Goal: Task Accomplishment & Management: Use online tool/utility

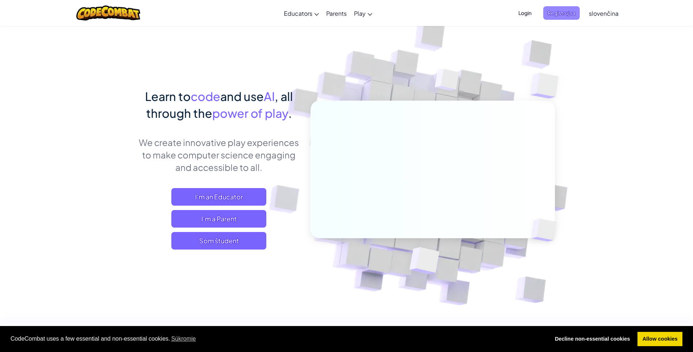
click at [553, 14] on span "Registruj sa" at bounding box center [561, 13] width 37 height 14
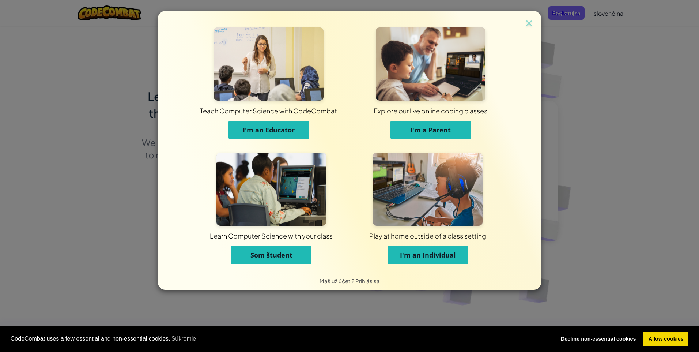
click at [427, 252] on span "I'm an Individual" at bounding box center [428, 254] width 56 height 9
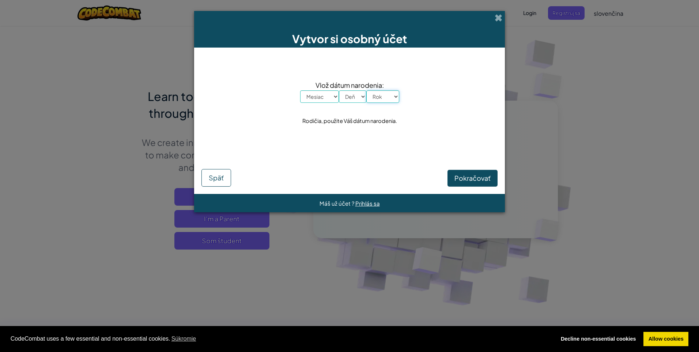
click at [388, 95] on select "Rok 2025 2024 2023 2022 2021 2020 2019 2018 2017 2016 2015 2014 2013 2012 2011 …" at bounding box center [382, 96] width 33 height 12
click at [390, 95] on select "Rok 2025 2024 2023 2022 2021 2020 2019 2018 2017 2016 2015 2014 2013 2012 2011 …" at bounding box center [382, 96] width 33 height 12
click at [380, 101] on select "Rok 2025 2024 2023 2022 2021 2020 2019 2018 2017 2016 2015 2014 2013 2012 2011 …" at bounding box center [382, 96] width 33 height 12
select select "2000"
click at [366, 90] on select "Rok 2025 2024 2023 2022 2021 2020 2019 2018 2017 2016 2015 2014 2013 2012 2011 …" at bounding box center [382, 96] width 33 height 12
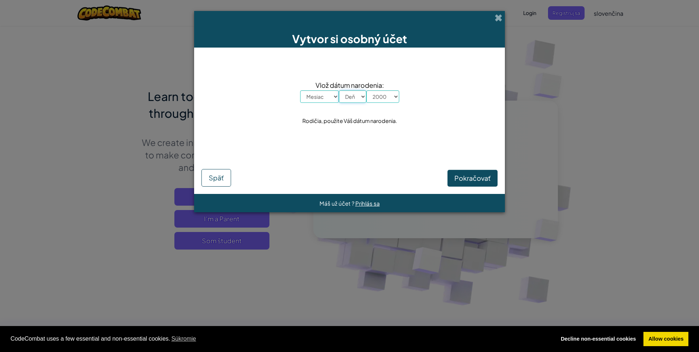
click at [360, 96] on select "Deň 1 2 3 4 5 6 7 8 9 10 11 12 13 14 15 16 17 18 19 20 21 22 23 24 25 26 27 28 …" at bounding box center [352, 96] width 27 height 12
select select "9"
click at [339, 90] on select "Deň 1 2 3 4 5 6 7 8 9 10 11 12 13 14 15 16 17 18 19 20 21 22 23 24 25 26 27 28 …" at bounding box center [352, 96] width 27 height 12
click at [331, 98] on select "Mesiac [PERSON_NAME] Apríl Máj Jún [PERSON_NAME] September Október November Dec…" at bounding box center [319, 96] width 39 height 12
select select "9"
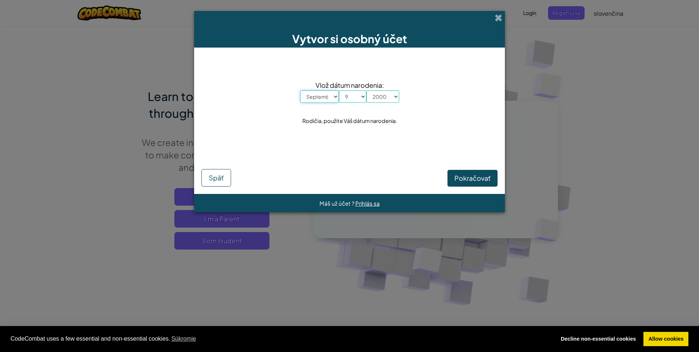
click at [300, 90] on select "Mesiac [PERSON_NAME] Apríl Máj Jún [PERSON_NAME] September Október November Dec…" at bounding box center [319, 96] width 39 height 12
click at [465, 178] on span "Pokračovať" at bounding box center [472, 178] width 36 height 8
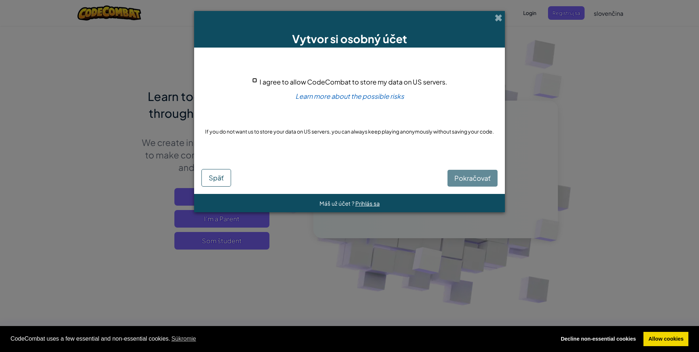
click at [255, 81] on input "I agree to allow CodeCombat to store my data on US servers." at bounding box center [254, 80] width 5 height 5
checkbox input "true"
click at [472, 176] on span "Pokračovať" at bounding box center [472, 178] width 36 height 8
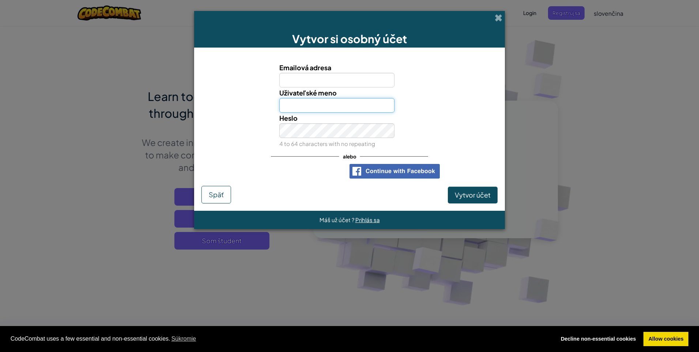
click at [320, 104] on input "Uživateľské meno" at bounding box center [336, 105] width 115 height 15
type input "bbr12345"
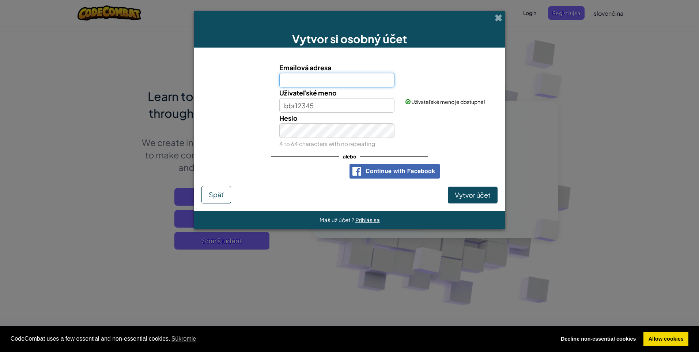
click at [334, 80] on input "Emailová adresa" at bounding box center [336, 80] width 115 height 15
click at [325, 81] on input "seboV" at bounding box center [336, 80] width 115 height 15
click at [448, 186] on button "Vytvor účet" at bounding box center [473, 194] width 50 height 17
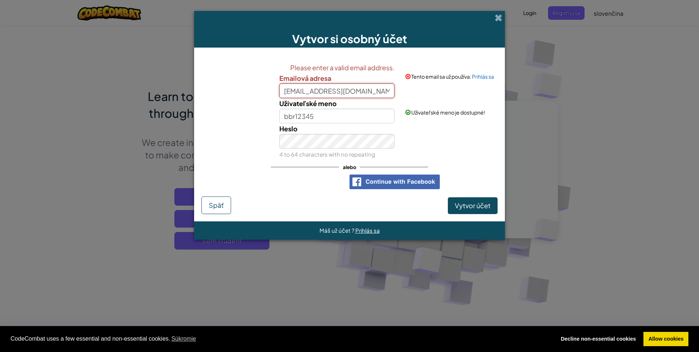
click at [367, 94] on input "[EMAIL_ADDRESS][DOMAIN_NAME]" at bounding box center [336, 90] width 115 height 15
type input "[EMAIL_ADDRESS]"
click at [469, 144] on div "Heslo 4 to 64 characters with no repeating" at bounding box center [349, 141] width 303 height 36
click at [467, 206] on span "Vytvor účet" at bounding box center [473, 205] width 36 height 8
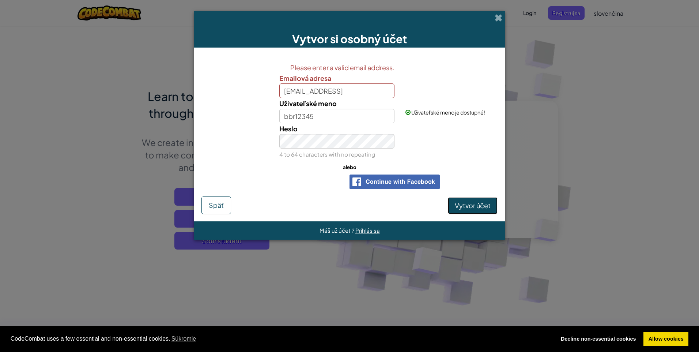
click at [467, 206] on span "Vytvor účet" at bounding box center [473, 205] width 36 height 8
click at [352, 122] on input "bbr12345" at bounding box center [336, 116] width 115 height 15
click at [354, 115] on input "bbr12345" at bounding box center [336, 116] width 115 height 15
click at [361, 95] on input "[EMAIL_ADDRESS]" at bounding box center [336, 90] width 115 height 15
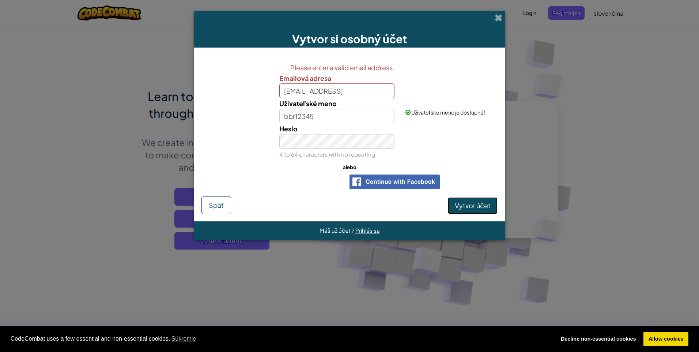
click at [466, 206] on span "Vytvor účet" at bounding box center [473, 205] width 36 height 8
click at [465, 202] on span "Vytvor účet" at bounding box center [473, 205] width 36 height 8
click at [465, 199] on button "Vytvor účet" at bounding box center [473, 205] width 50 height 17
drag, startPoint x: 465, startPoint y: 199, endPoint x: 467, endPoint y: 215, distance: 16.2
click at [466, 216] on form "Please enter a valid email address. Emailová adresa [EMAIL_ADDRESS] Uživateľské…" at bounding box center [349, 135] width 311 height 174
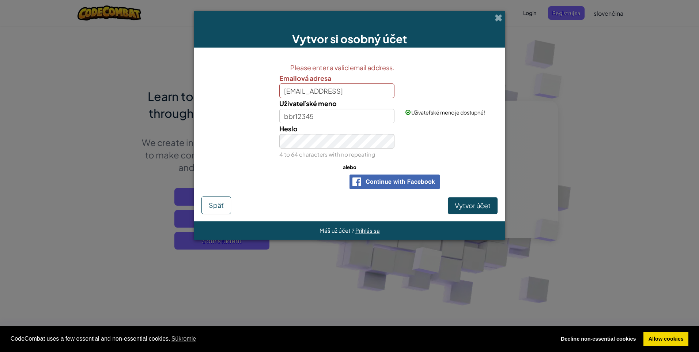
drag, startPoint x: 467, startPoint y: 215, endPoint x: 466, endPoint y: 208, distance: 7.3
click at [467, 214] on form "Please enter a valid email address. Emailová adresa [EMAIL_ADDRESS] Uživateľské…" at bounding box center [349, 135] width 311 height 174
click at [465, 200] on button "Vytvor účet" at bounding box center [473, 205] width 50 height 17
click at [466, 202] on button "Vytvor účet" at bounding box center [473, 205] width 50 height 17
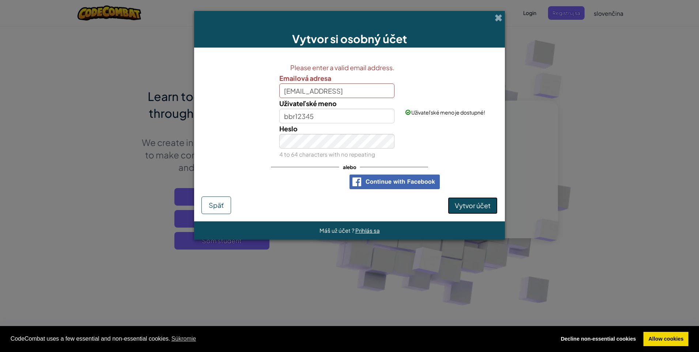
click at [466, 203] on span "Vytvor účet" at bounding box center [473, 205] width 36 height 8
click at [467, 204] on span "Vytvor účet" at bounding box center [473, 205] width 36 height 8
click at [471, 205] on span "Vytvor účet" at bounding box center [473, 205] width 36 height 8
click at [472, 205] on span "Vytvor účet" at bounding box center [473, 205] width 36 height 8
click at [473, 206] on span "Vytvor účet" at bounding box center [473, 205] width 36 height 8
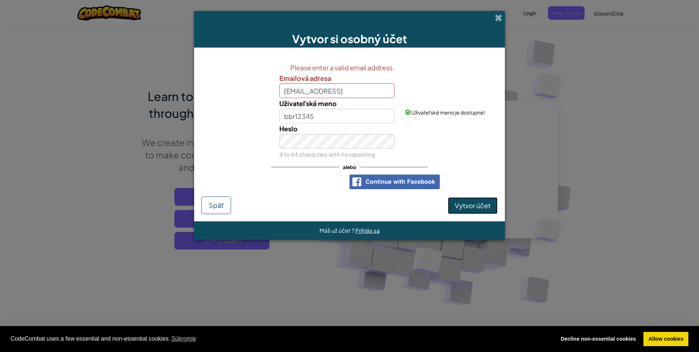
click at [473, 206] on span "Vytvor účet" at bounding box center [473, 205] width 36 height 8
click at [474, 206] on span "Vytvor účet" at bounding box center [473, 205] width 36 height 8
click at [477, 203] on span "Vytvor účet" at bounding box center [473, 205] width 36 height 8
click at [479, 203] on span "Vytvor účet" at bounding box center [473, 205] width 36 height 8
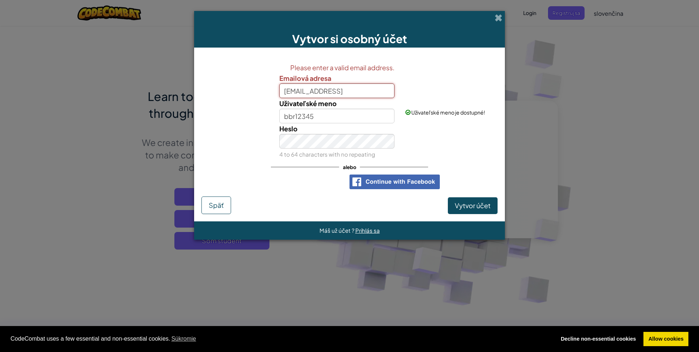
click at [366, 96] on input "[EMAIL_ADDRESS]" at bounding box center [336, 90] width 115 height 15
type input "s"
click at [283, 118] on input "bbr12345" at bounding box center [336, 116] width 115 height 15
click at [477, 208] on span "Vytvor účet" at bounding box center [473, 205] width 36 height 8
click at [304, 92] on input "bobrik1234" at bounding box center [336, 90] width 115 height 15
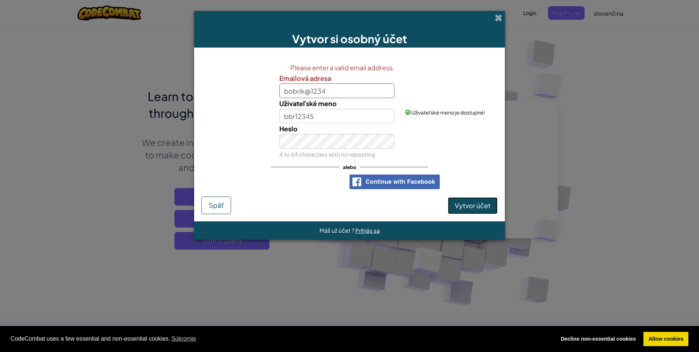
click at [466, 202] on span "Vytvor účet" at bounding box center [473, 205] width 36 height 8
drag, startPoint x: 350, startPoint y: 84, endPoint x: 347, endPoint y: 87, distance: 4.4
click at [349, 86] on input "bobrik@1234" at bounding box center [336, 90] width 115 height 15
click at [467, 205] on span "Vytvor účet" at bounding box center [473, 205] width 36 height 8
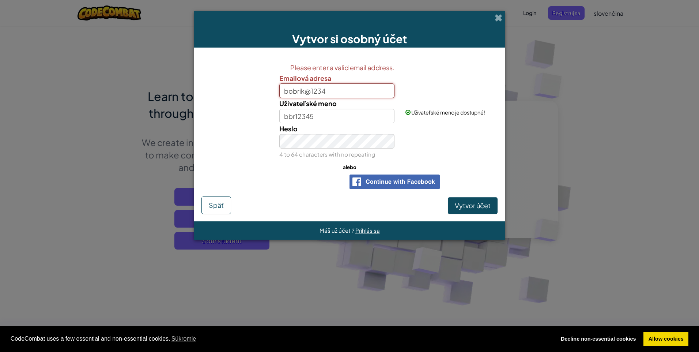
drag, startPoint x: 331, startPoint y: 91, endPoint x: 311, endPoint y: 92, distance: 19.5
click at [311, 92] on input "bobrik@1234" at bounding box center [336, 90] width 115 height 15
type input "b"
click at [448, 197] on button "Vytvor účet" at bounding box center [473, 205] width 50 height 17
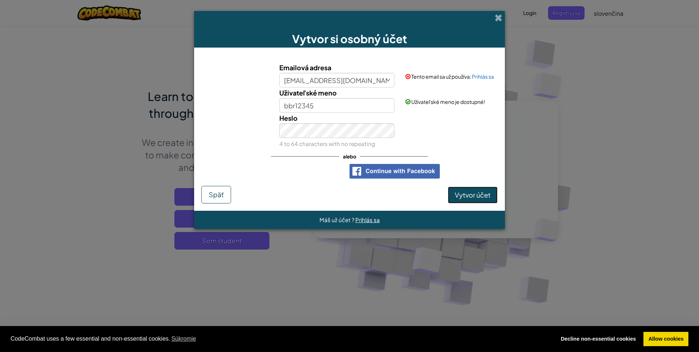
click at [477, 197] on button "Vytvor účet" at bounding box center [473, 194] width 50 height 17
click at [477, 194] on button "Vytvor účet" at bounding box center [473, 194] width 50 height 17
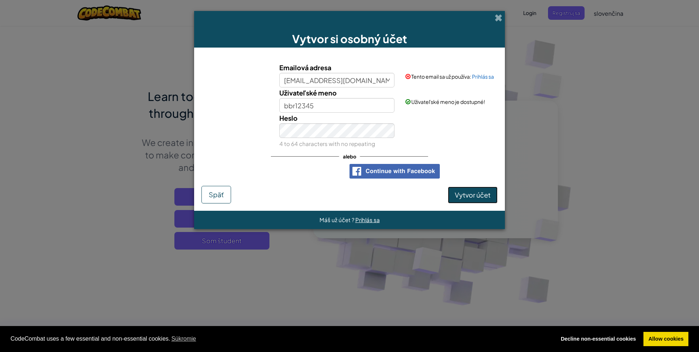
click at [477, 194] on button "Vytvor účet" at bounding box center [473, 194] width 50 height 17
drag, startPoint x: 477, startPoint y: 194, endPoint x: 474, endPoint y: 189, distance: 6.4
click at [476, 192] on button "Vytvor účet" at bounding box center [473, 194] width 50 height 17
click at [474, 189] on button "Vytvor účet" at bounding box center [473, 194] width 50 height 17
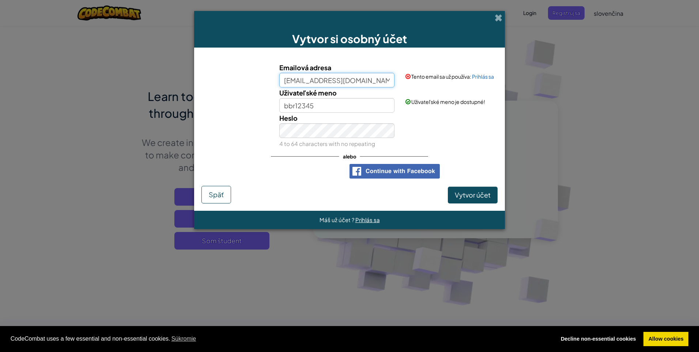
click at [302, 81] on input "[EMAIL_ADDRESS][DOMAIN_NAME]" at bounding box center [336, 80] width 115 height 15
type input "[EMAIL_ADDRESS][DOMAIN_NAME]"
click at [447, 138] on div "Heslo 4 to 64 characters with no repeating" at bounding box center [349, 131] width 303 height 36
click at [476, 194] on button "Vytvor účet" at bounding box center [473, 194] width 50 height 17
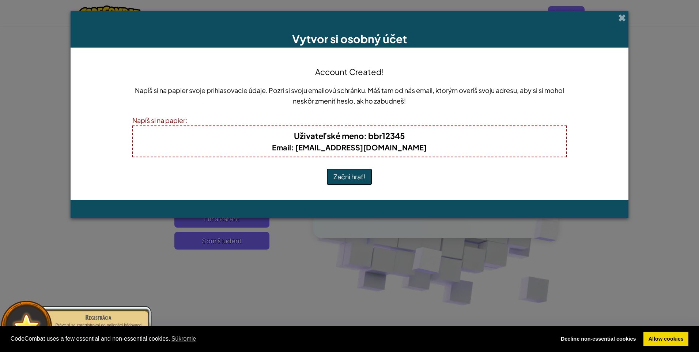
click at [346, 182] on button "Začni hrať!" at bounding box center [349, 176] width 46 height 17
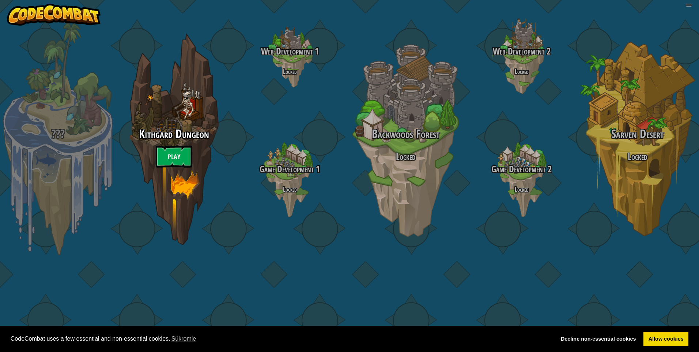
select select "sk"
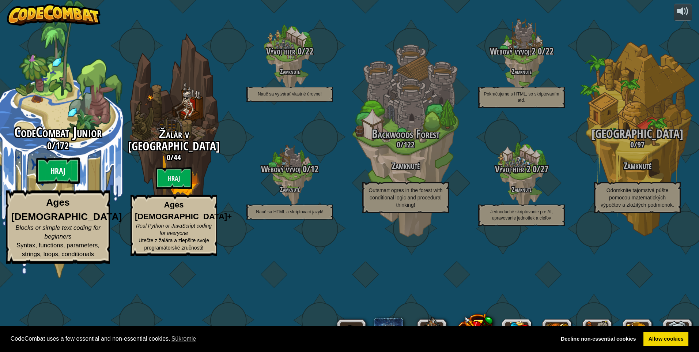
click at [56, 184] on btn "Hraj" at bounding box center [58, 170] width 44 height 26
select select "sk"
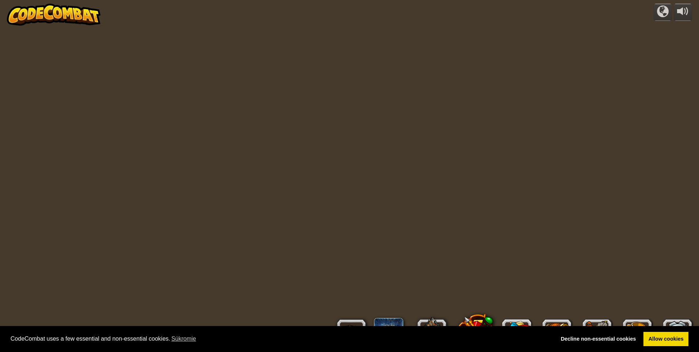
select select "sk"
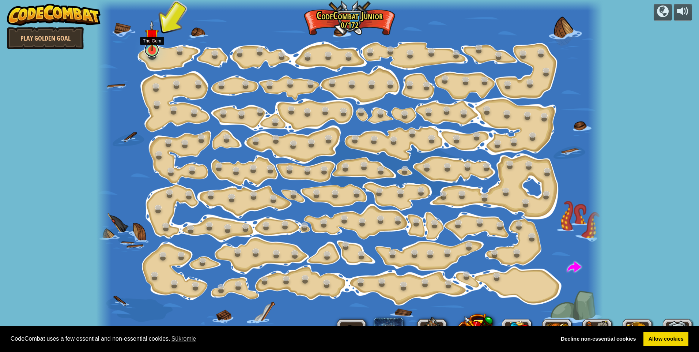
click at [149, 52] on link at bounding box center [151, 49] width 15 height 15
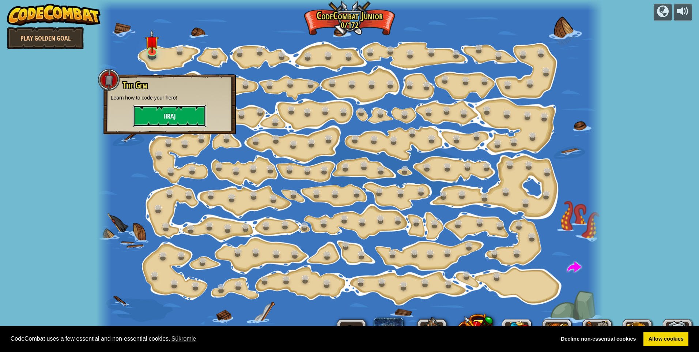
click at [166, 116] on button "Hraj" at bounding box center [169, 116] width 73 height 22
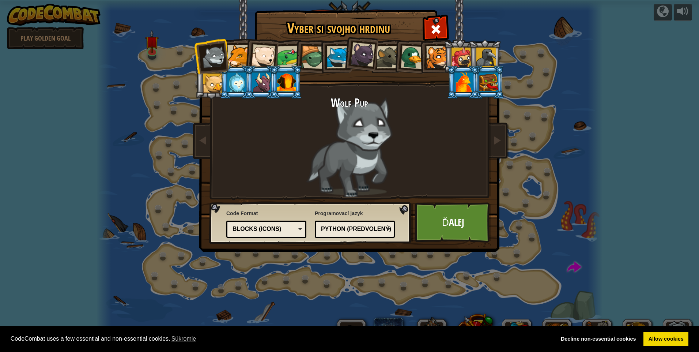
click at [228, 52] on div at bounding box center [238, 56] width 22 height 22
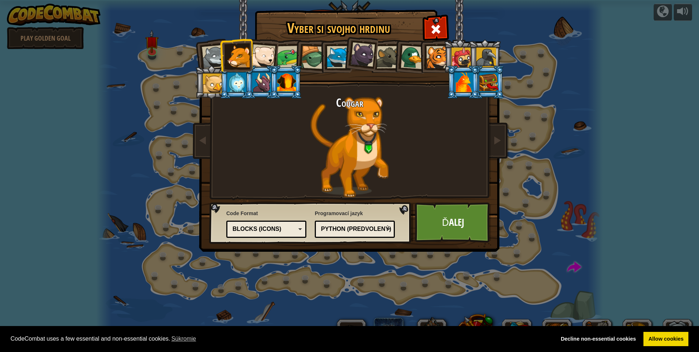
click at [366, 54] on div at bounding box center [362, 54] width 24 height 24
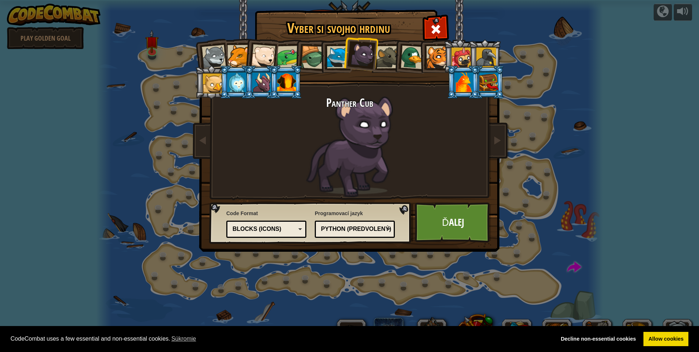
click at [395, 57] on li at bounding box center [409, 55] width 35 height 35
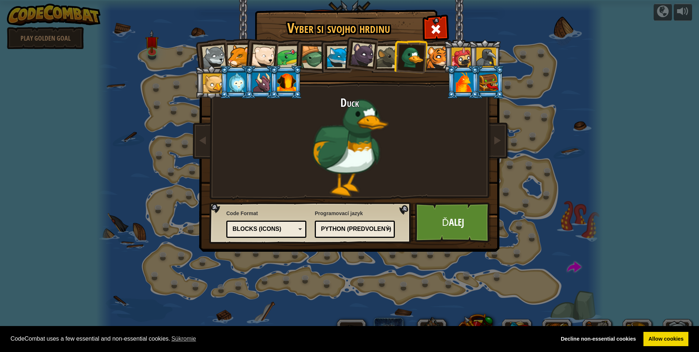
click at [201, 86] on li at bounding box center [211, 81] width 33 height 33
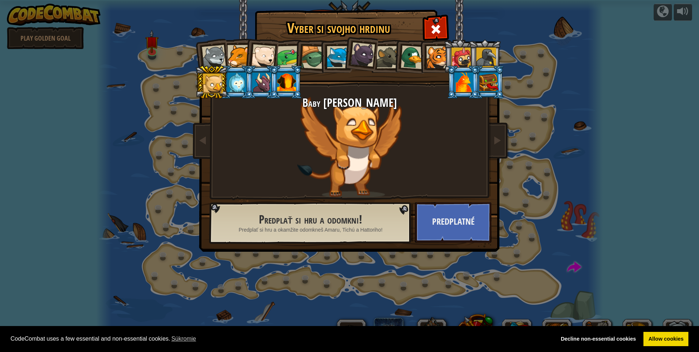
click at [239, 75] on div at bounding box center [236, 82] width 19 height 20
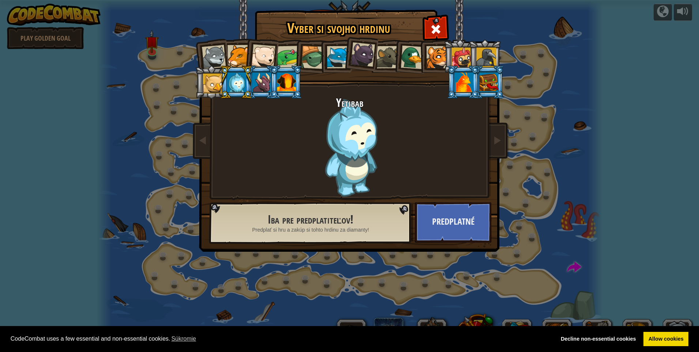
click at [480, 56] on div at bounding box center [486, 58] width 20 height 20
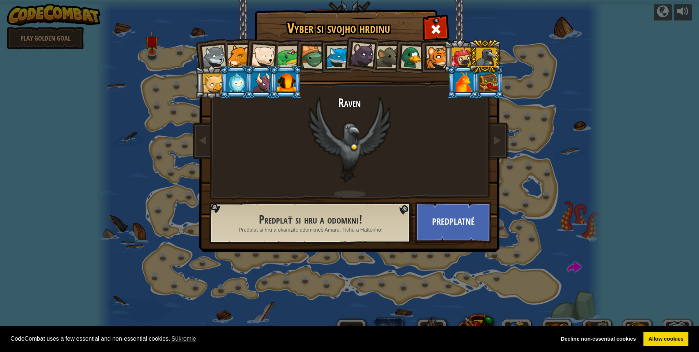
click at [465, 44] on li at bounding box center [459, 55] width 33 height 33
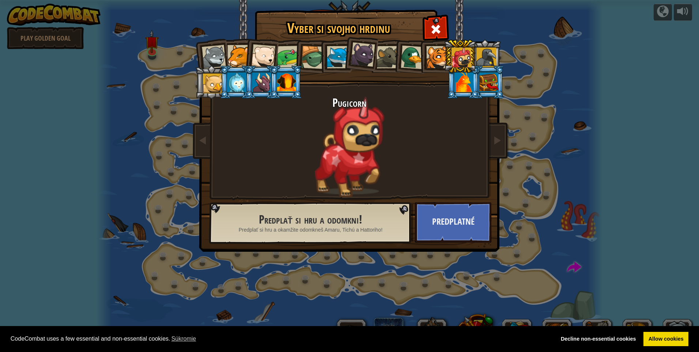
click at [439, 53] on div at bounding box center [437, 57] width 22 height 22
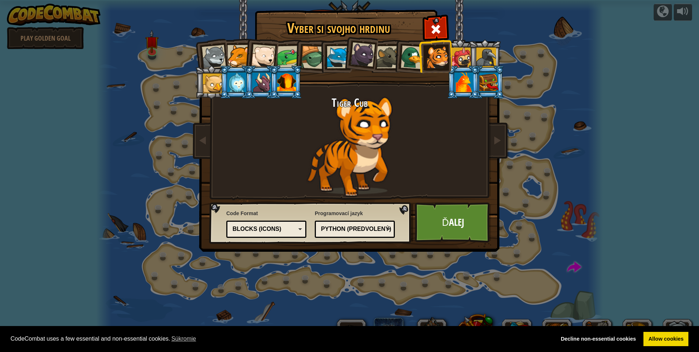
click at [288, 58] on div at bounding box center [288, 57] width 23 height 23
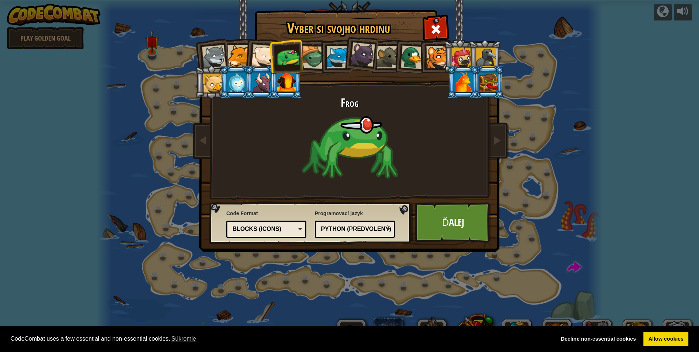
click at [258, 59] on div at bounding box center [263, 56] width 24 height 24
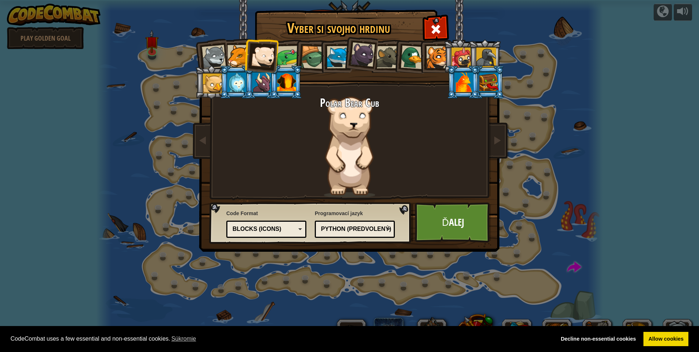
click at [217, 49] on div at bounding box center [214, 57] width 24 height 24
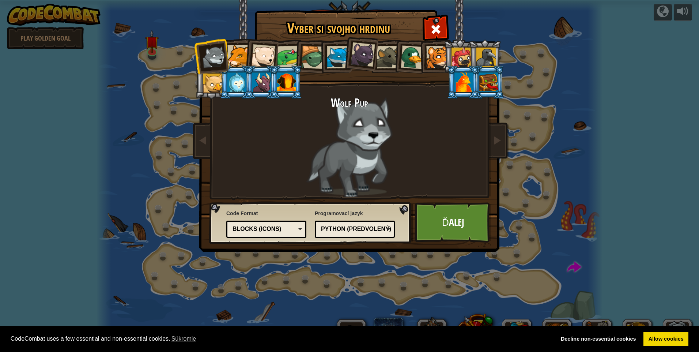
click at [232, 48] on div at bounding box center [238, 56] width 22 height 22
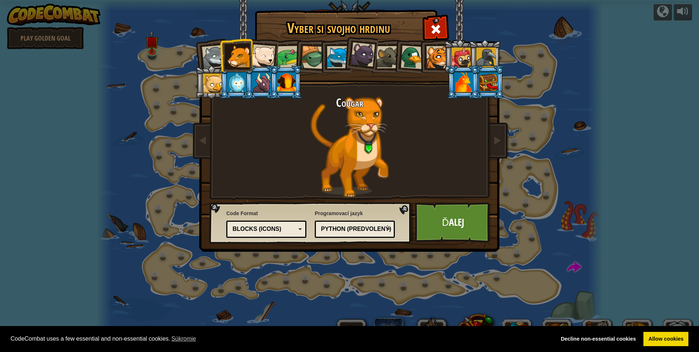
click at [345, 55] on li at bounding box center [360, 53] width 36 height 37
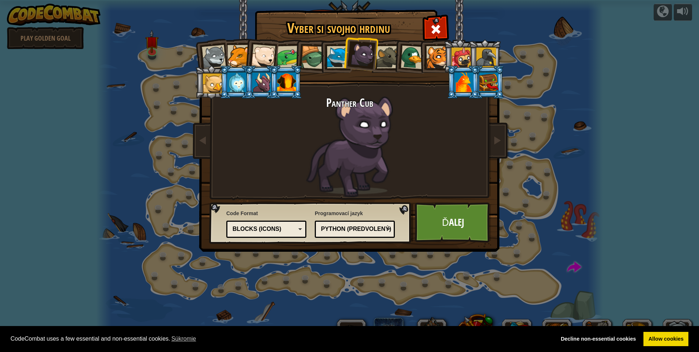
click at [339, 55] on div at bounding box center [338, 57] width 22 height 22
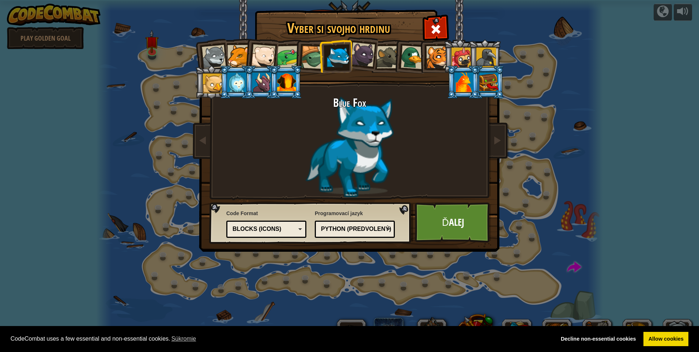
click at [365, 54] on div at bounding box center [362, 54] width 24 height 24
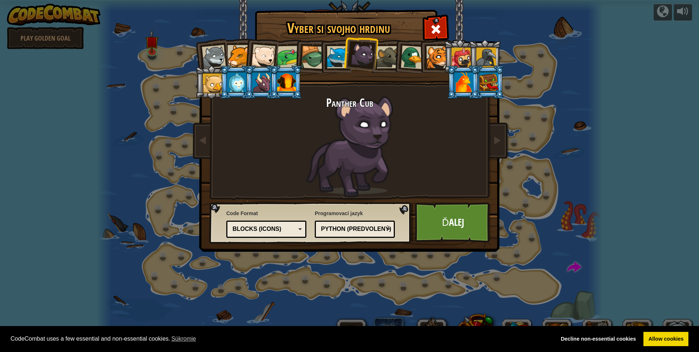
click at [315, 57] on div at bounding box center [312, 57] width 23 height 23
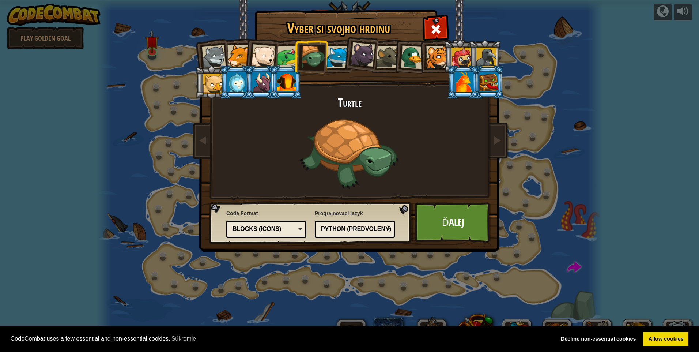
click at [440, 59] on div at bounding box center [437, 57] width 22 height 22
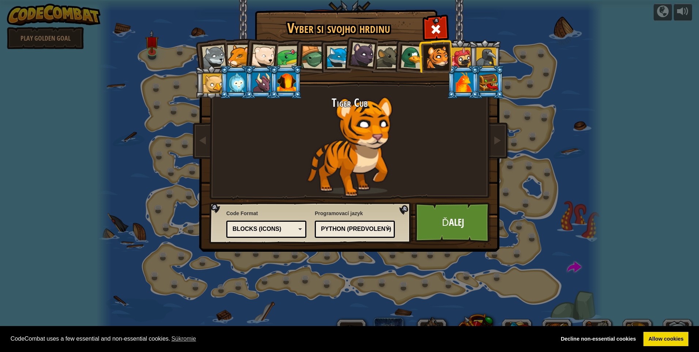
click at [236, 55] on div at bounding box center [238, 56] width 22 height 22
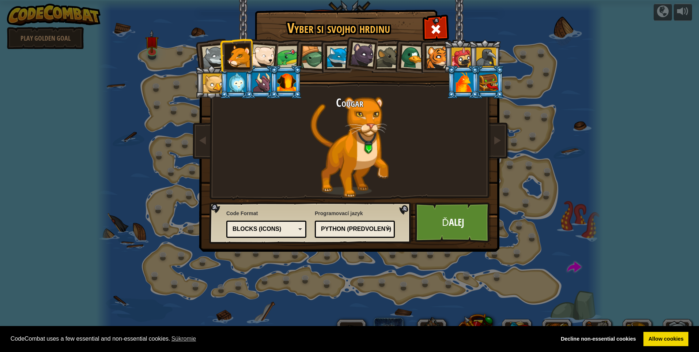
click at [289, 50] on div at bounding box center [288, 57] width 23 height 23
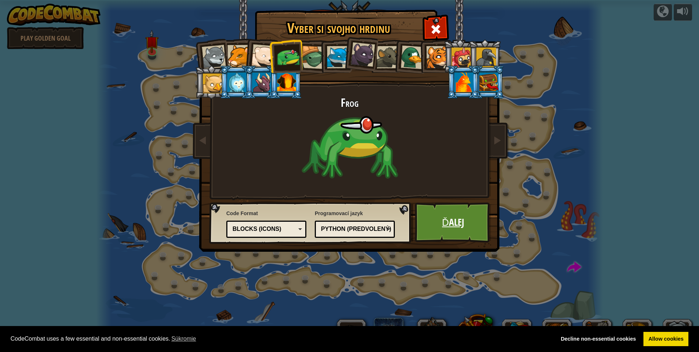
click at [454, 229] on link "Ďalej" at bounding box center [453, 222] width 76 height 40
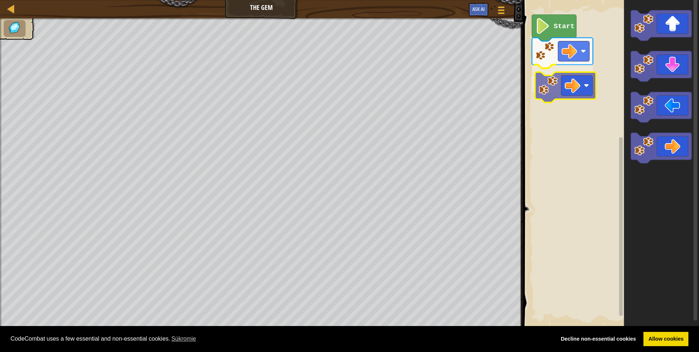
click at [589, 92] on div "Start" at bounding box center [610, 163] width 178 height 335
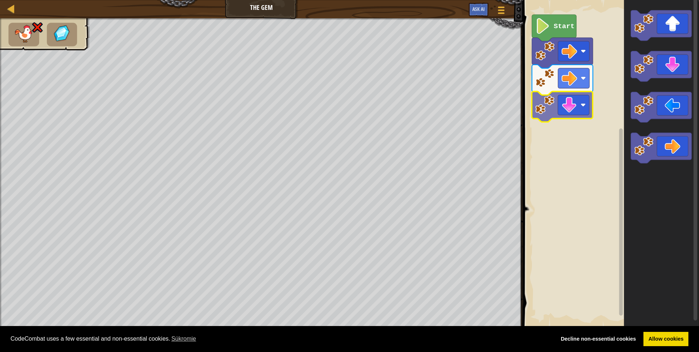
click at [565, 102] on div "Start" at bounding box center [610, 163] width 178 height 335
click at [565, 29] on text "Start" at bounding box center [563, 26] width 21 height 8
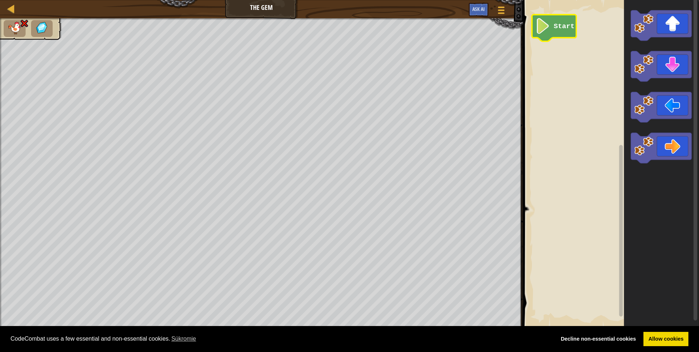
click at [565, 34] on icon "Pracovisko Bloskly" at bounding box center [554, 28] width 44 height 27
click at [657, 66] on icon "Pracovisko Bloskly" at bounding box center [660, 66] width 61 height 30
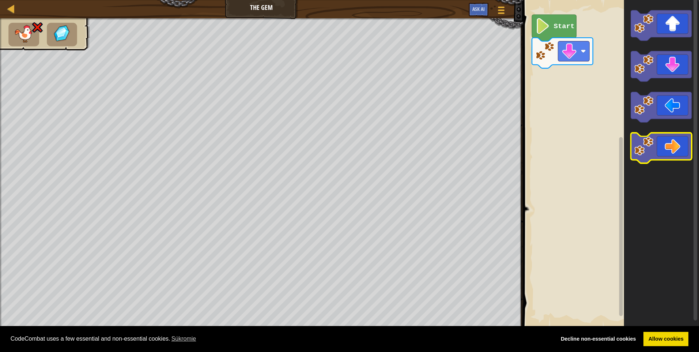
click at [676, 138] on icon "Pracovisko Bloskly" at bounding box center [660, 148] width 61 height 30
click at [675, 141] on icon "Pracovisko Bloskly" at bounding box center [660, 148] width 61 height 30
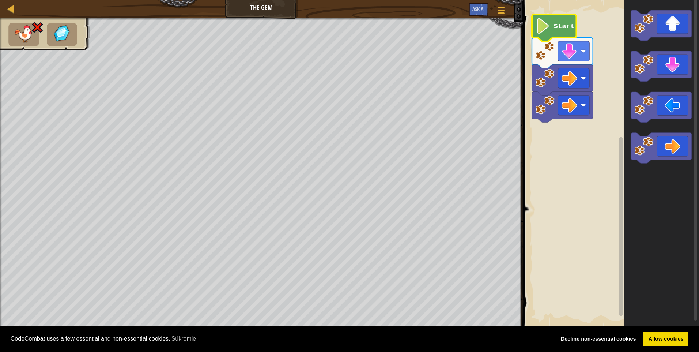
click at [562, 28] on text "Start" at bounding box center [563, 26] width 21 height 8
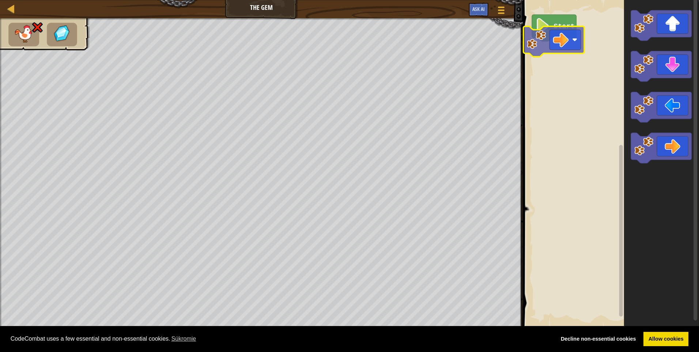
click at [564, 38] on div "Start" at bounding box center [610, 163] width 178 height 335
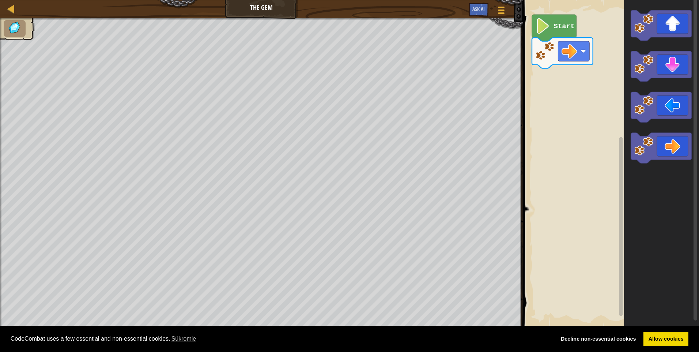
click at [556, 30] on text "Start" at bounding box center [563, 26] width 21 height 8
click at [578, 71] on div "Start" at bounding box center [610, 163] width 178 height 335
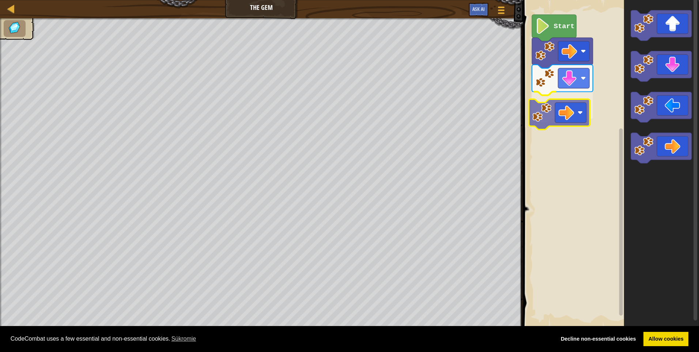
click at [576, 107] on div "Start" at bounding box center [610, 163] width 178 height 335
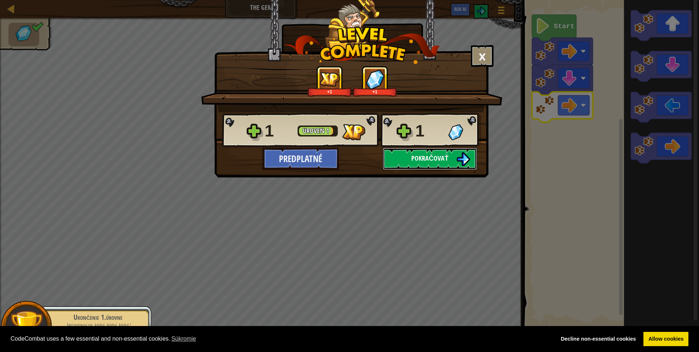
click at [463, 159] on img at bounding box center [463, 159] width 14 height 14
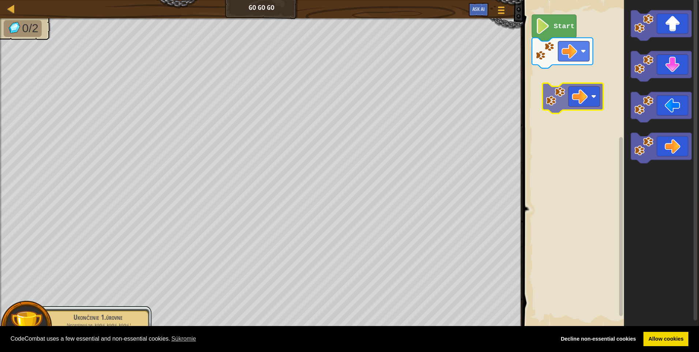
click at [574, 92] on div "Start" at bounding box center [610, 163] width 178 height 335
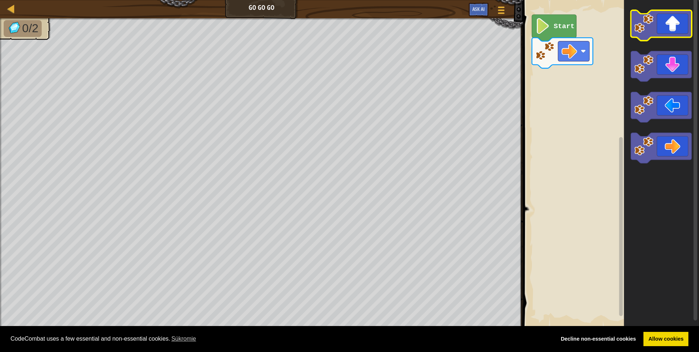
click at [664, 30] on icon "Pracovisko Bloskly" at bounding box center [660, 25] width 61 height 30
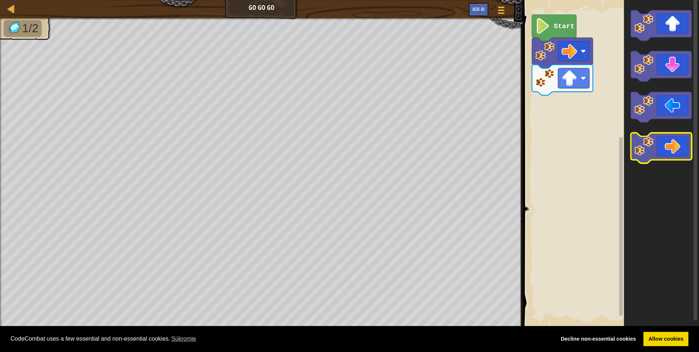
click at [671, 149] on icon "Pracovisko Bloskly" at bounding box center [660, 148] width 61 height 30
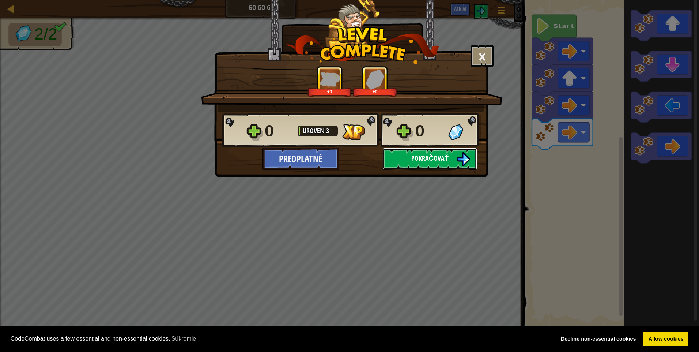
click at [426, 158] on span "Pokračovať" at bounding box center [429, 157] width 37 height 9
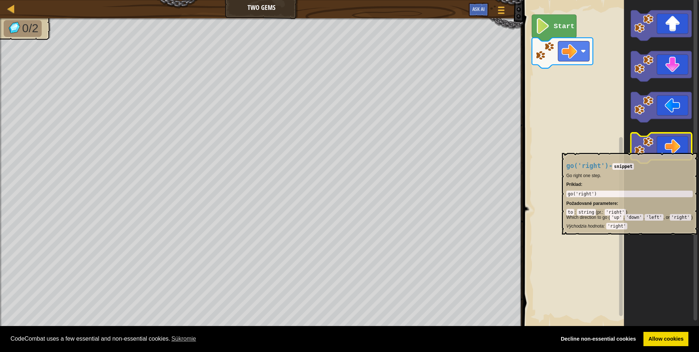
click at [679, 149] on icon "Pracovisko Bloskly" at bounding box center [660, 148] width 61 height 30
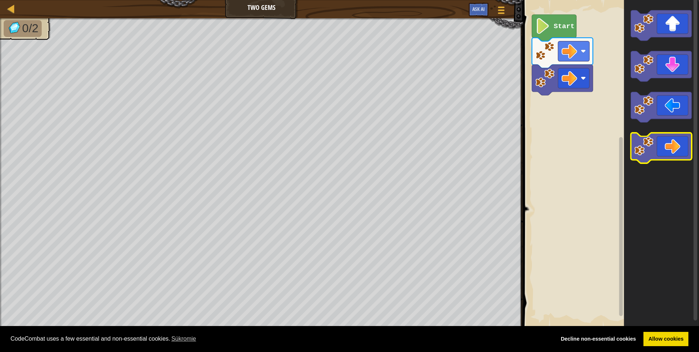
click at [679, 149] on icon "Pracovisko Bloskly" at bounding box center [660, 148] width 61 height 30
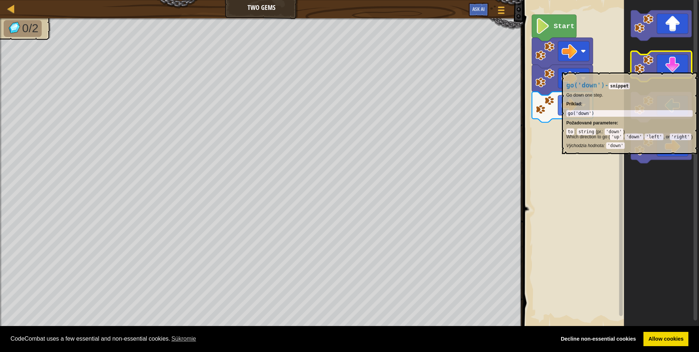
click at [671, 69] on icon "Pracovisko Bloskly" at bounding box center [660, 66] width 61 height 30
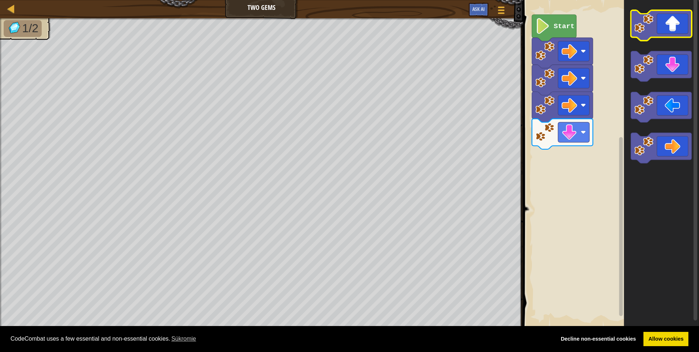
click at [667, 24] on icon "Pracovisko Bloskly" at bounding box center [660, 25] width 61 height 30
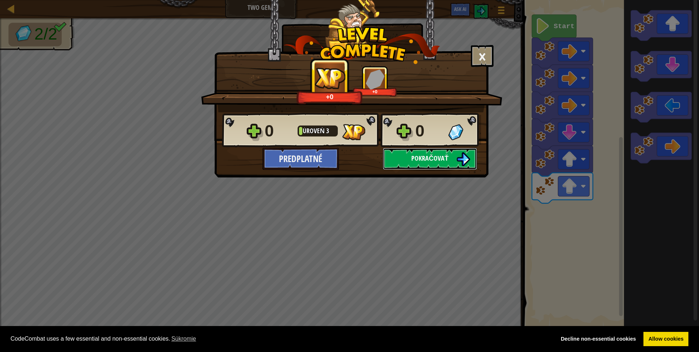
click at [436, 159] on span "Pokračovať" at bounding box center [429, 157] width 37 height 9
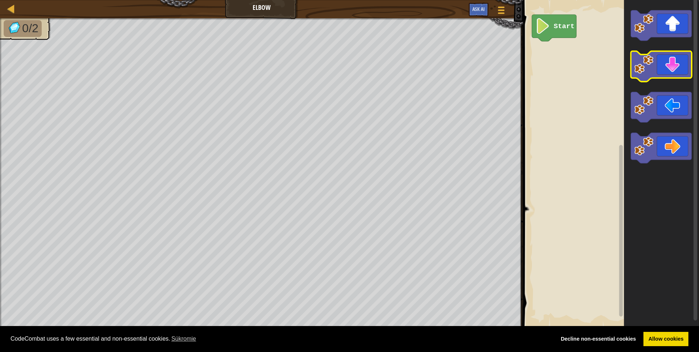
click at [666, 68] on icon "Pracovisko Bloskly" at bounding box center [660, 66] width 61 height 30
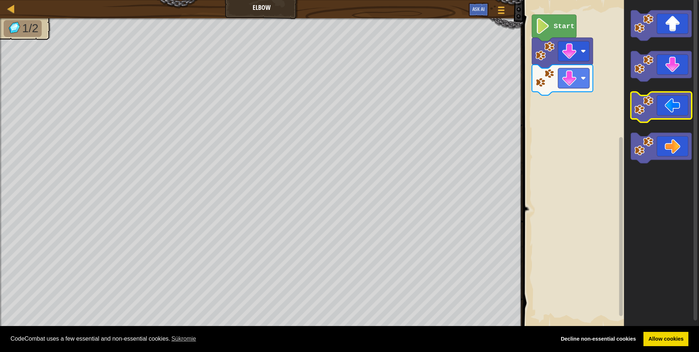
click at [662, 108] on icon "Pracovisko Bloskly" at bounding box center [660, 107] width 61 height 30
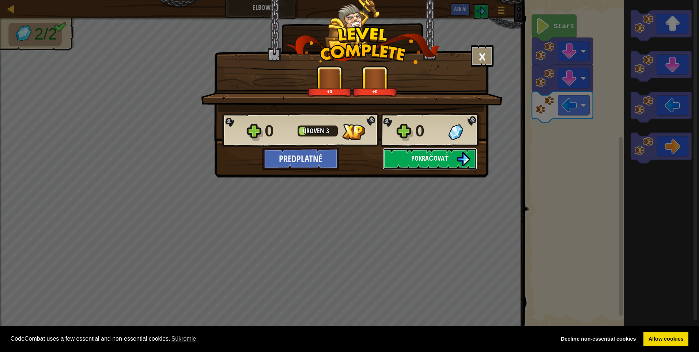
click at [445, 154] on span "Pokračovať" at bounding box center [429, 157] width 37 height 9
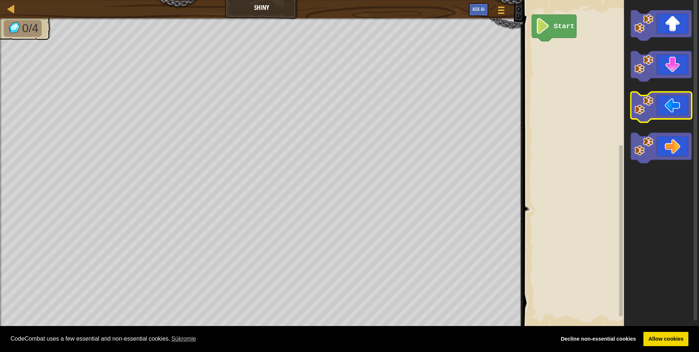
click at [664, 106] on icon "Pracovisko Bloskly" at bounding box center [660, 107] width 61 height 30
click at [663, 106] on icon "Pracovisko Bloskly" at bounding box center [660, 107] width 61 height 30
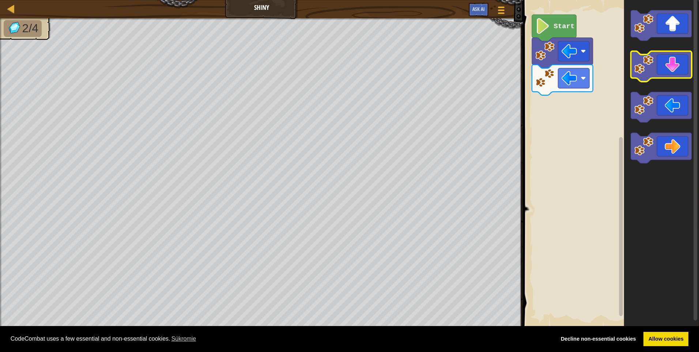
click at [670, 61] on icon "Pracovisko Bloskly" at bounding box center [660, 66] width 61 height 30
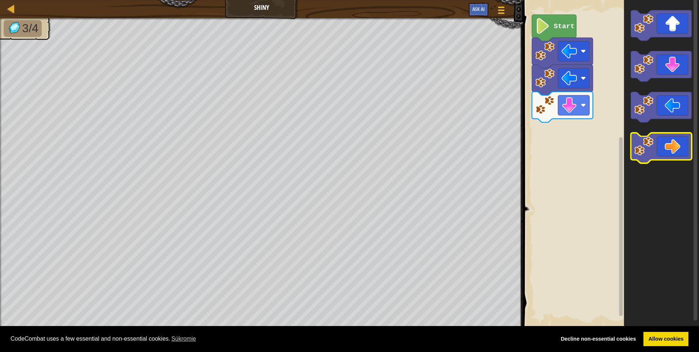
click at [661, 148] on icon "Pracovisko Bloskly" at bounding box center [660, 148] width 61 height 30
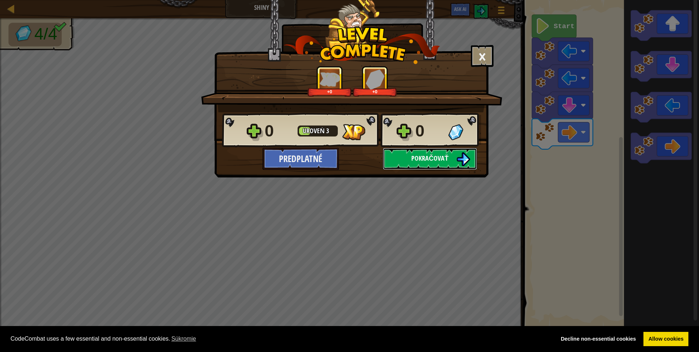
click at [452, 160] on button "Pokračovať" at bounding box center [430, 159] width 94 height 22
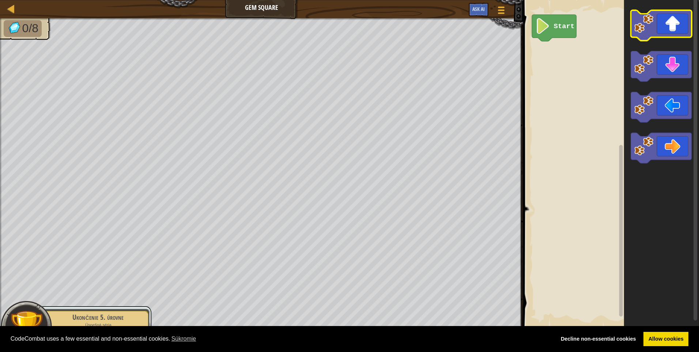
click at [668, 33] on icon "Pracovisko Bloskly" at bounding box center [660, 25] width 61 height 30
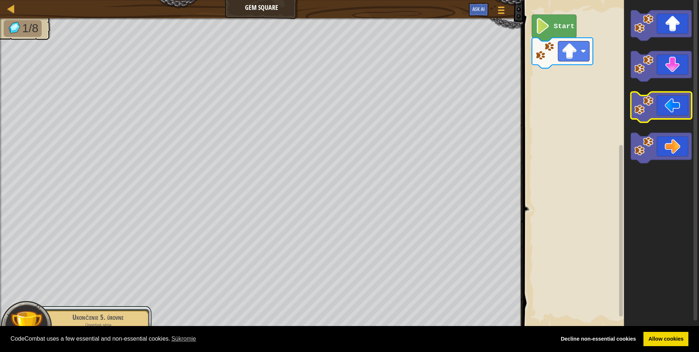
click at [677, 115] on icon "Pracovisko Bloskly" at bounding box center [660, 107] width 61 height 30
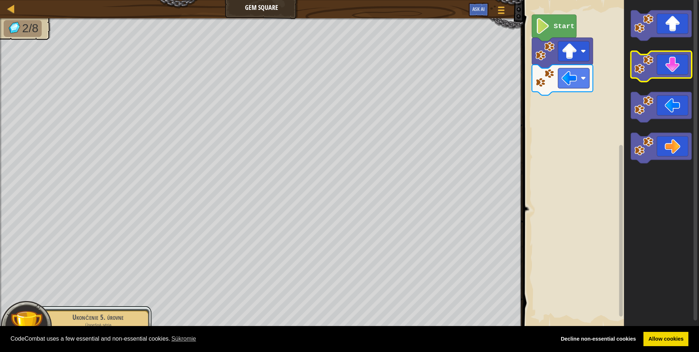
click at [664, 62] on icon "Pracovisko Bloskly" at bounding box center [660, 66] width 61 height 30
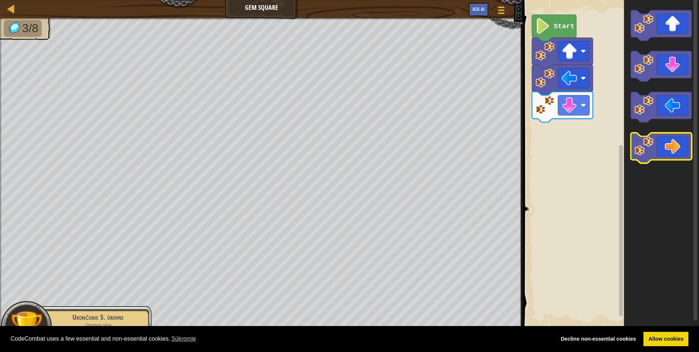
click at [676, 150] on icon "Pracovisko Bloskly" at bounding box center [660, 148] width 61 height 30
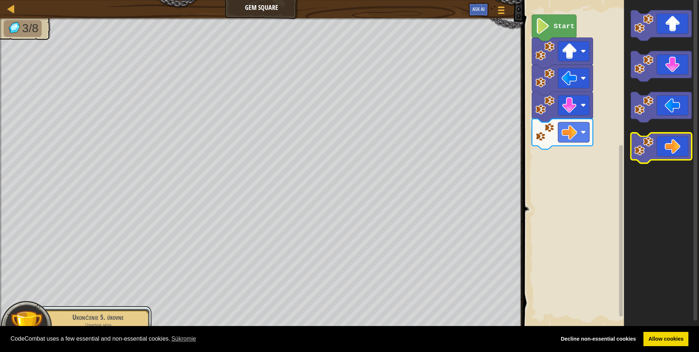
click at [676, 150] on icon "Pracovisko Bloskly" at bounding box center [660, 148] width 61 height 30
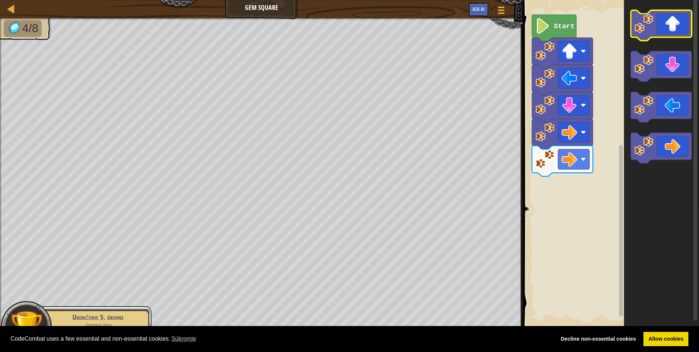
click at [667, 35] on icon "Pracovisko Bloskly" at bounding box center [660, 25] width 61 height 30
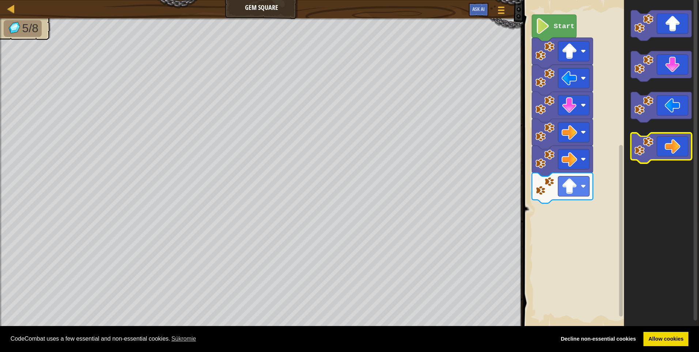
click at [663, 140] on icon "Pracovisko Bloskly" at bounding box center [660, 148] width 61 height 30
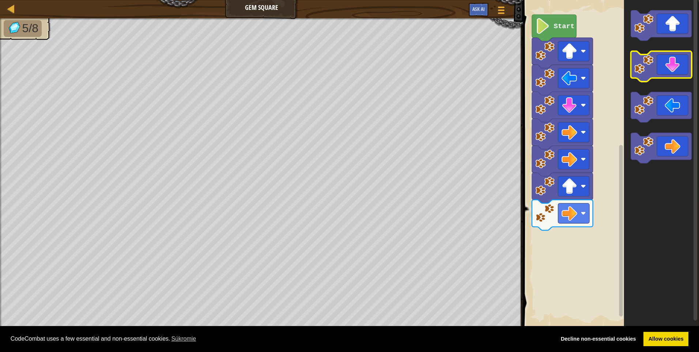
click at [665, 66] on icon "Pracovisko Bloskly" at bounding box center [660, 66] width 61 height 30
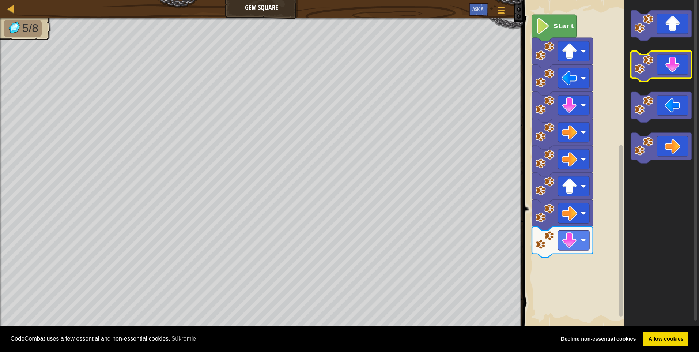
click at [669, 72] on icon "Pracovisko Bloskly" at bounding box center [660, 66] width 61 height 30
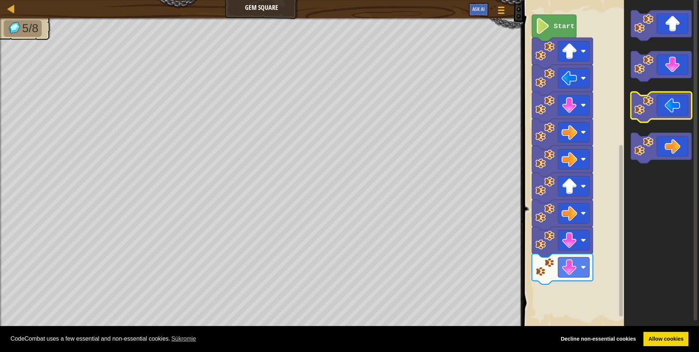
click at [673, 114] on icon "Pracovisko Bloskly" at bounding box center [660, 107] width 61 height 30
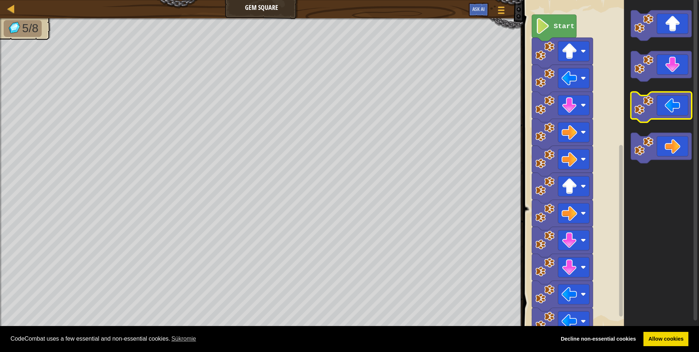
click at [673, 114] on icon "Pracovisko Bloskly" at bounding box center [660, 107] width 61 height 30
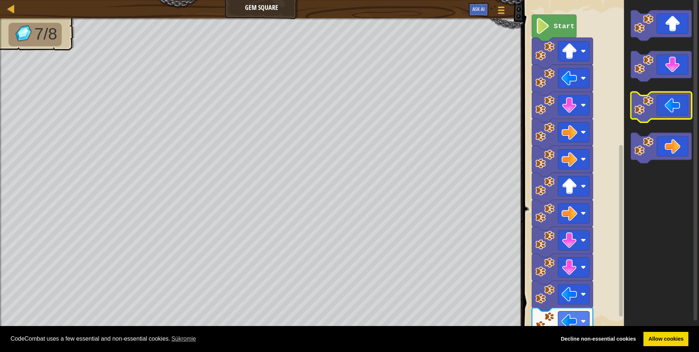
click at [673, 114] on icon "Pracovisko Bloskly" at bounding box center [660, 107] width 61 height 30
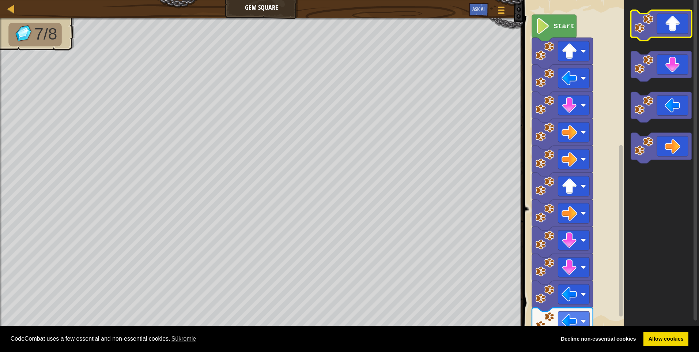
click at [661, 32] on icon "Pracovisko Bloskly" at bounding box center [660, 25] width 61 height 30
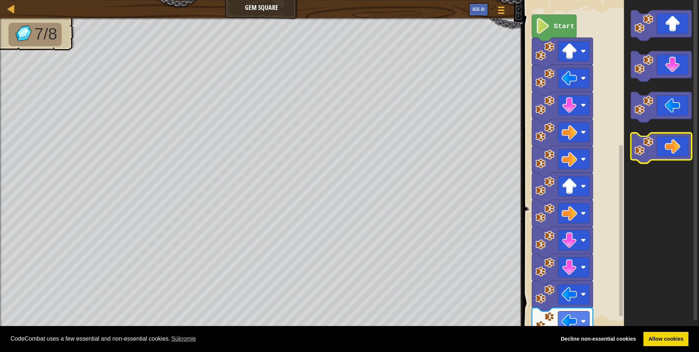
click at [673, 153] on icon "Pracovisko Bloskly" at bounding box center [660, 148] width 61 height 30
click at [575, 52] on image "Pracovisko Bloskly" at bounding box center [569, 51] width 16 height 16
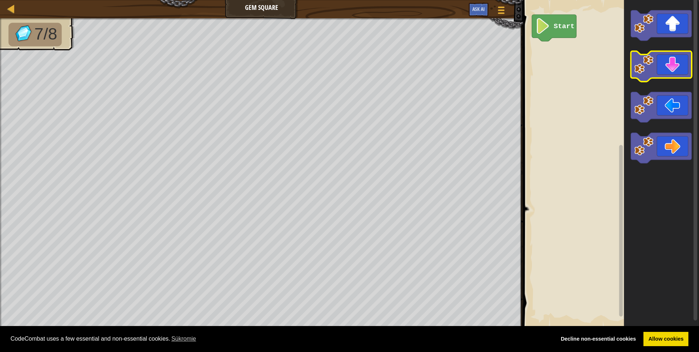
click at [666, 73] on icon "Pracovisko Bloskly" at bounding box center [660, 66] width 61 height 30
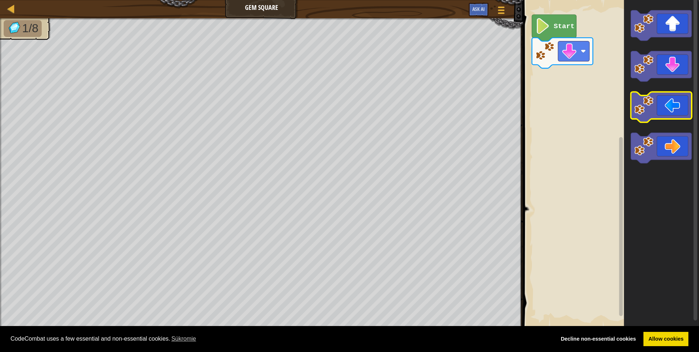
click at [671, 117] on icon "Pracovisko Bloskly" at bounding box center [660, 107] width 61 height 30
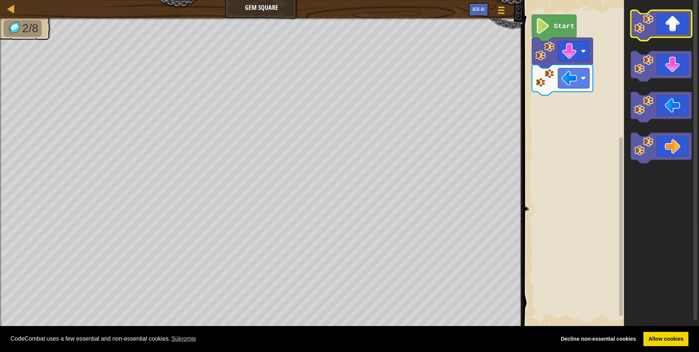
click at [677, 18] on icon "Pracovisko Bloskly" at bounding box center [660, 25] width 61 height 30
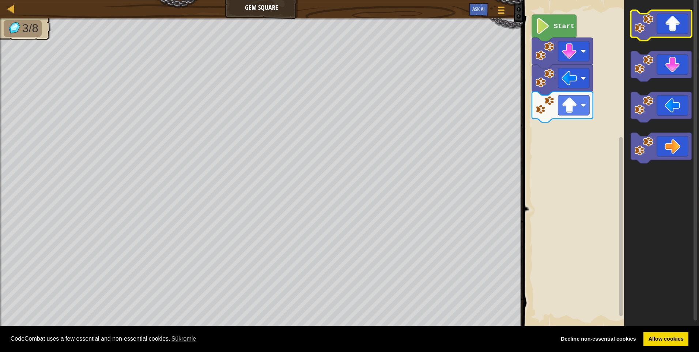
click at [677, 25] on icon "Pracovisko Bloskly" at bounding box center [660, 25] width 61 height 30
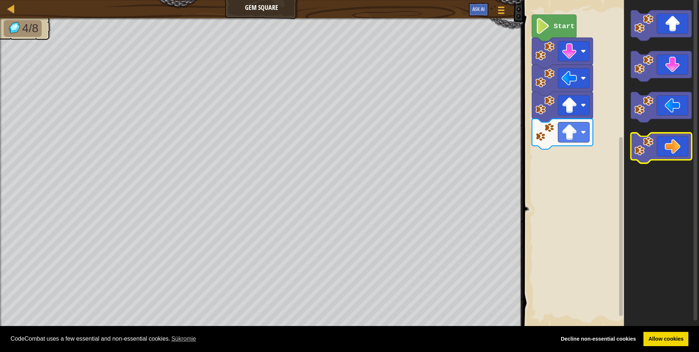
click at [675, 147] on icon "Pracovisko Bloskly" at bounding box center [660, 148] width 61 height 30
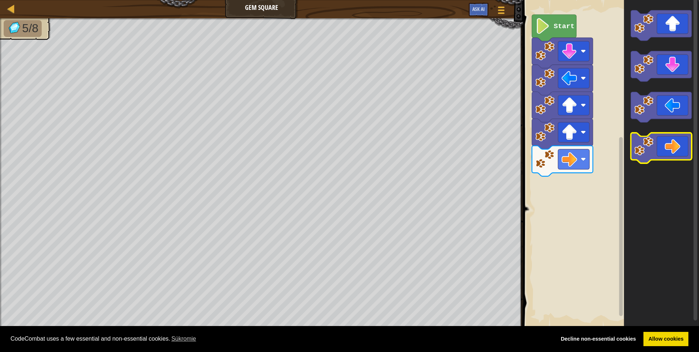
click at [675, 147] on icon "Pracovisko Bloskly" at bounding box center [660, 148] width 61 height 30
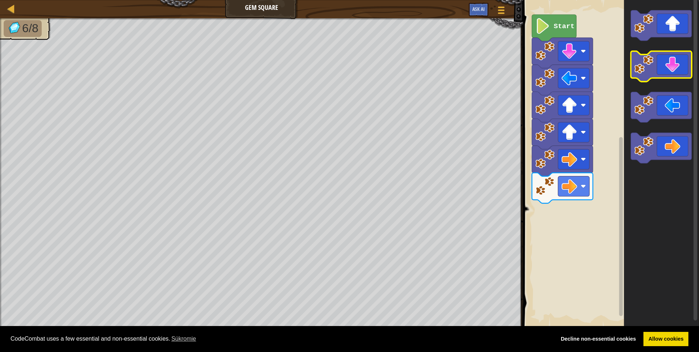
click at [672, 69] on icon "Pracovisko Bloskly" at bounding box center [660, 66] width 61 height 30
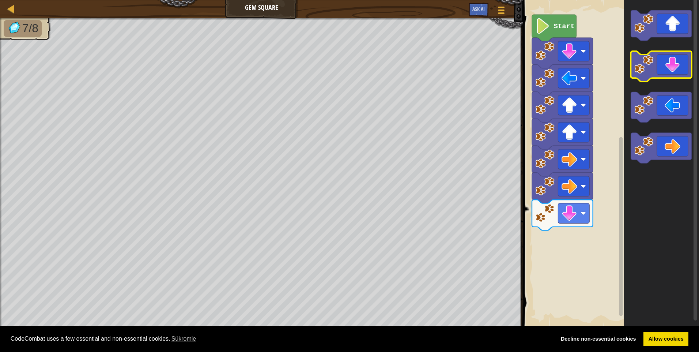
click at [672, 69] on icon "Pracovisko Bloskly" at bounding box center [660, 66] width 61 height 30
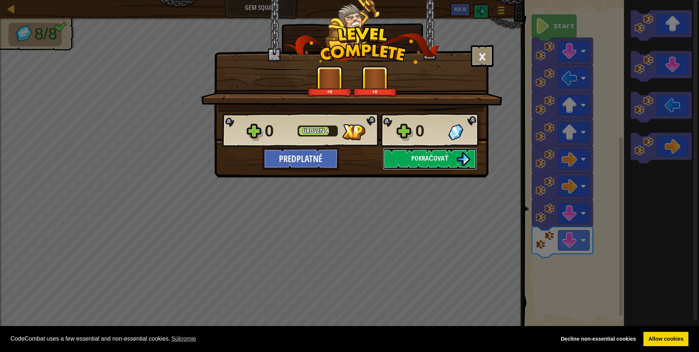
click at [444, 157] on span "Pokračovať" at bounding box center [429, 157] width 37 height 9
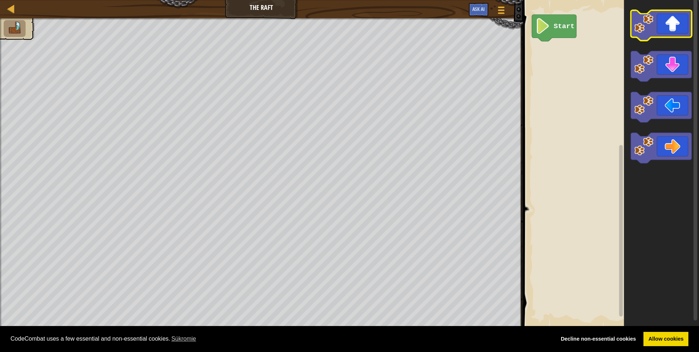
click at [664, 32] on icon "Pracovisko Bloskly" at bounding box center [660, 25] width 61 height 30
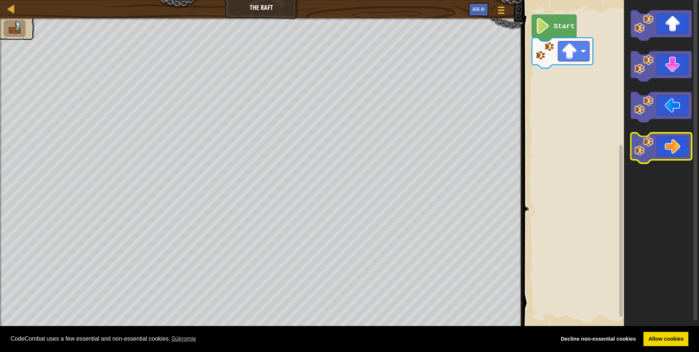
click at [661, 153] on icon "Pracovisko Bloskly" at bounding box center [660, 148] width 61 height 30
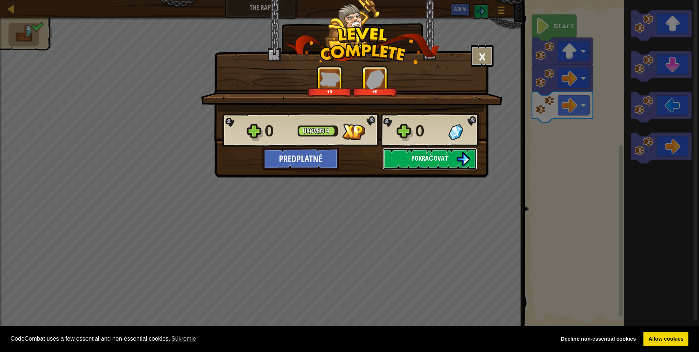
click at [440, 161] on span "Pokračovať" at bounding box center [429, 157] width 37 height 9
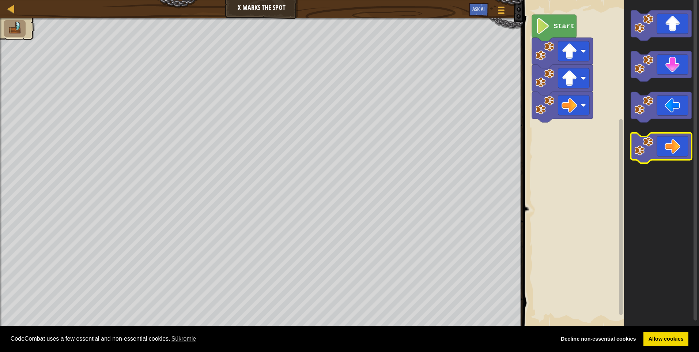
click at [686, 142] on icon "Pracovisko Bloskly" at bounding box center [660, 148] width 61 height 30
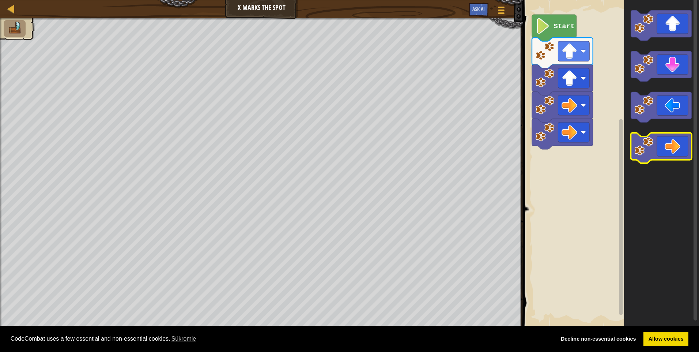
click at [681, 141] on icon "Pracovisko Bloskly" at bounding box center [660, 148] width 61 height 30
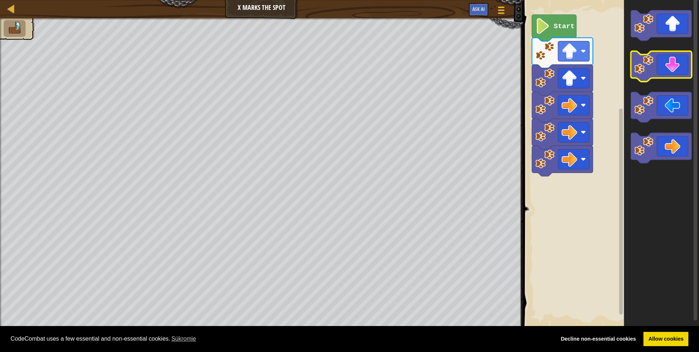
click at [679, 75] on icon "Pracovisko Bloskly" at bounding box center [660, 66] width 61 height 30
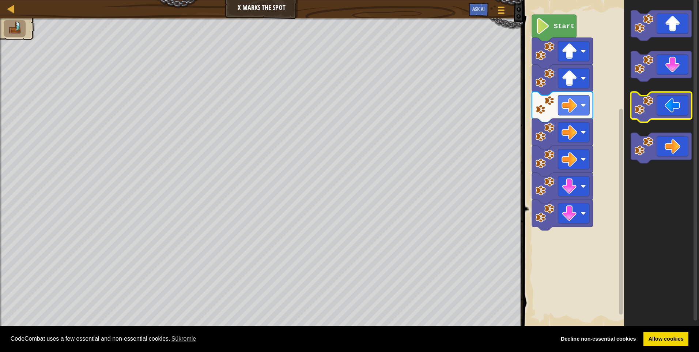
click at [663, 112] on icon "Pracovisko Bloskly" at bounding box center [660, 107] width 61 height 30
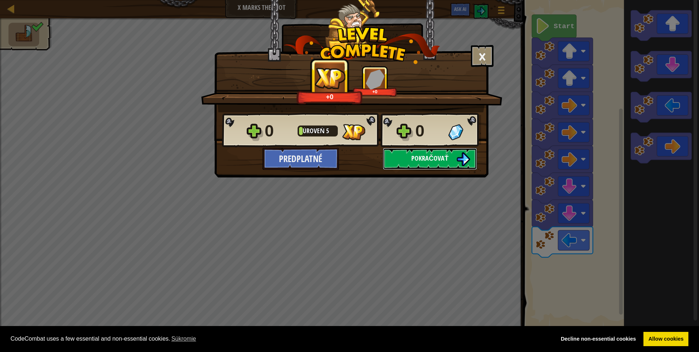
click at [410, 164] on button "Pokračovať" at bounding box center [430, 159] width 94 height 22
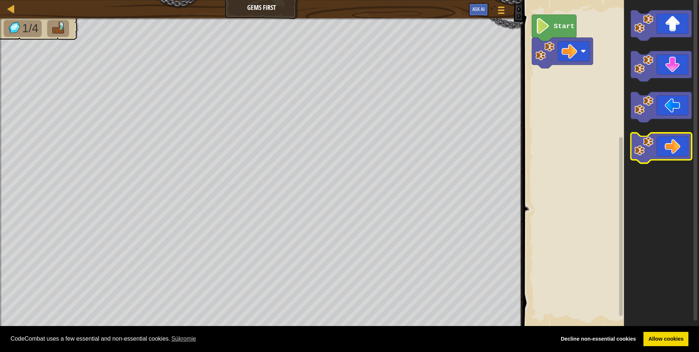
click at [679, 154] on icon "Pracovisko Bloskly" at bounding box center [660, 148] width 61 height 30
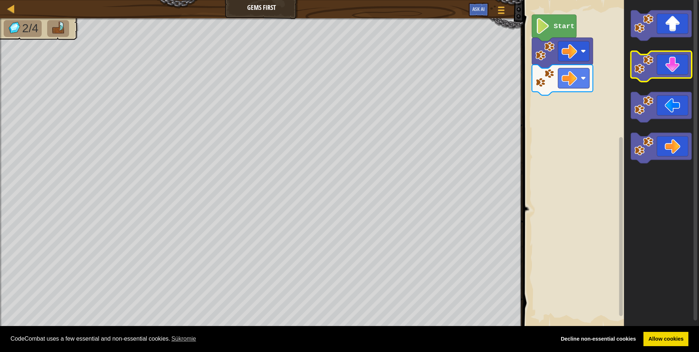
click at [675, 76] on icon "Pracovisko Bloskly" at bounding box center [660, 66] width 61 height 30
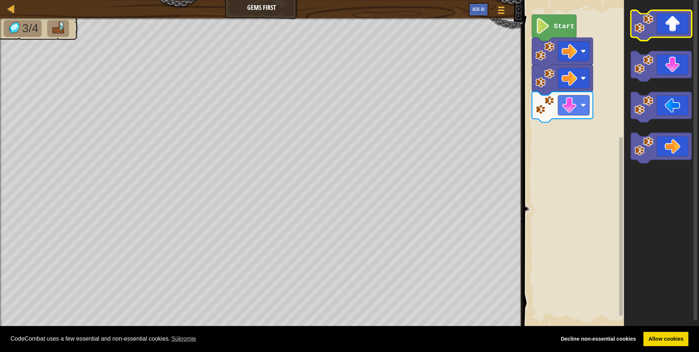
click at [675, 27] on icon "Pracovisko Bloskly" at bounding box center [660, 25] width 61 height 30
click at [676, 27] on icon "Pracovisko Bloskly" at bounding box center [660, 25] width 61 height 30
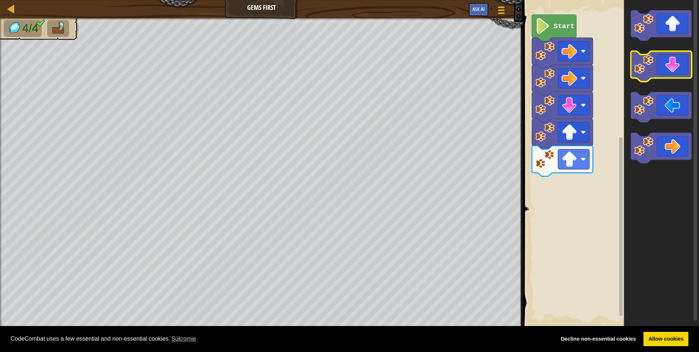
click at [670, 72] on icon "Pracovisko Bloskly" at bounding box center [660, 66] width 61 height 30
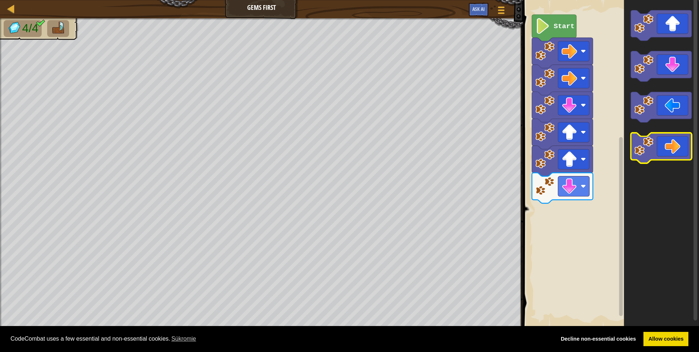
click at [680, 145] on icon "Pracovisko Bloskly" at bounding box center [660, 148] width 61 height 30
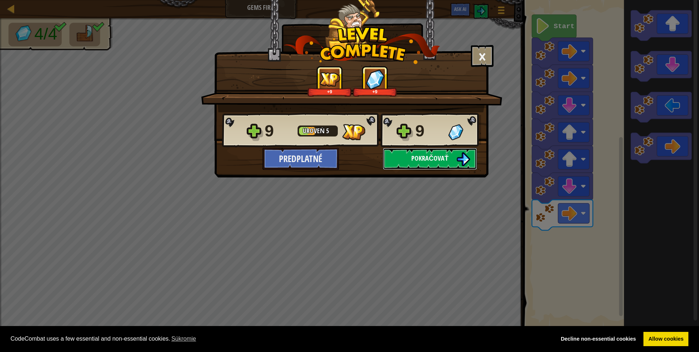
click at [443, 157] on span "Pokračovať" at bounding box center [429, 157] width 37 height 9
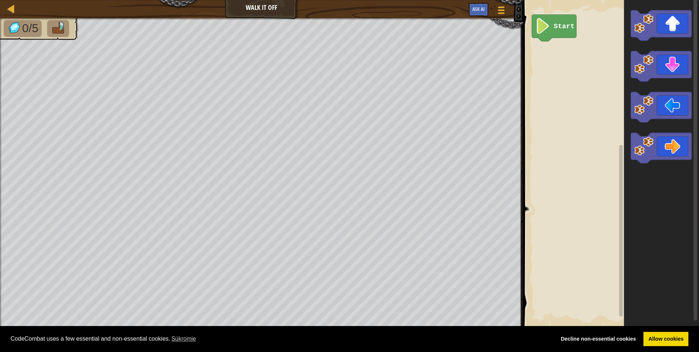
click at [692, 28] on rect "Pracovisko Bloskly" at bounding box center [694, 163] width 5 height 333
click at [678, 28] on icon "Pracovisko Bloskly" at bounding box center [660, 25] width 61 height 30
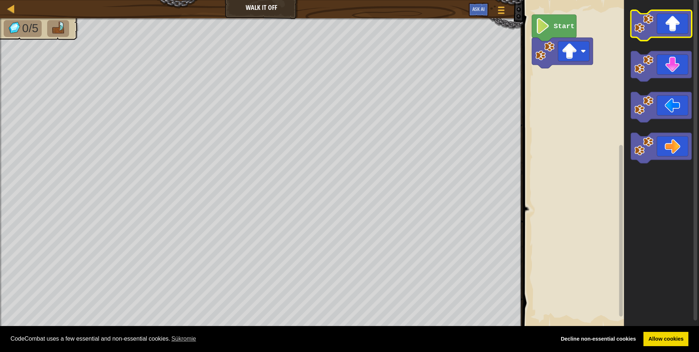
click at [678, 28] on icon "Pracovisko Bloskly" at bounding box center [660, 25] width 61 height 30
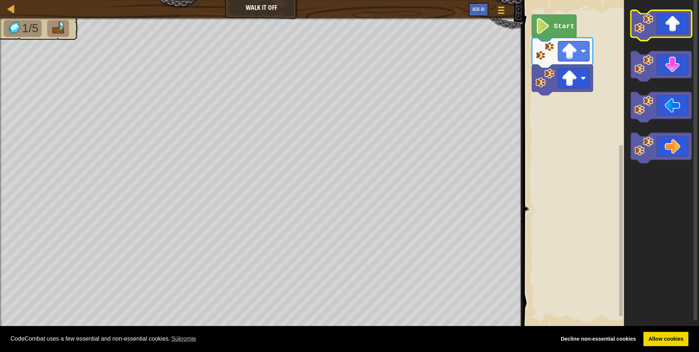
click at [678, 28] on icon "Pracovisko Bloskly" at bounding box center [660, 25] width 61 height 30
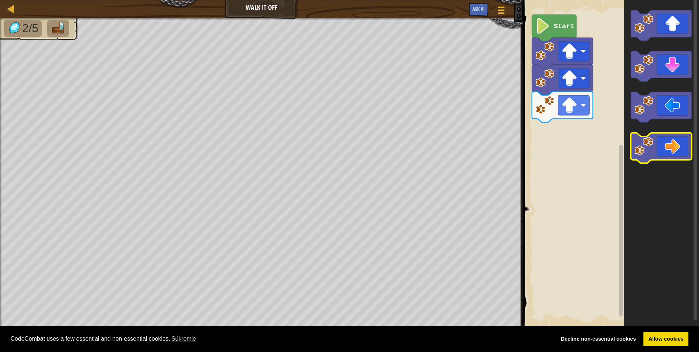
click at [670, 152] on icon "Pracovisko Bloskly" at bounding box center [660, 148] width 61 height 30
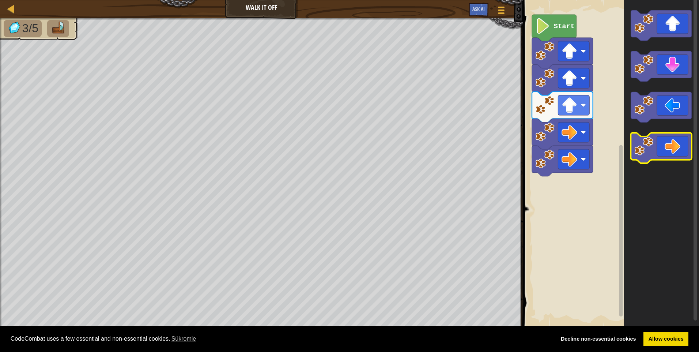
click at [670, 152] on icon "Pracovisko Bloskly" at bounding box center [660, 148] width 61 height 30
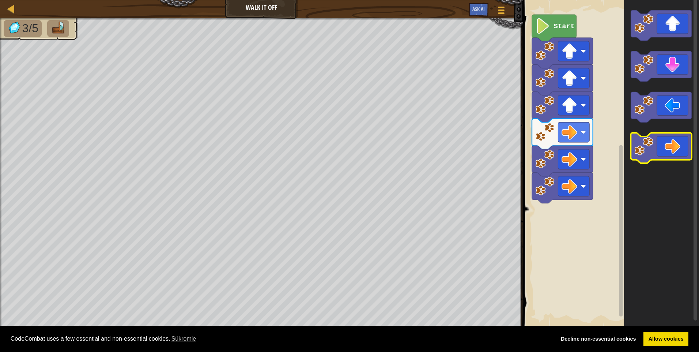
click at [670, 152] on icon "Pracovisko Bloskly" at bounding box center [660, 148] width 61 height 30
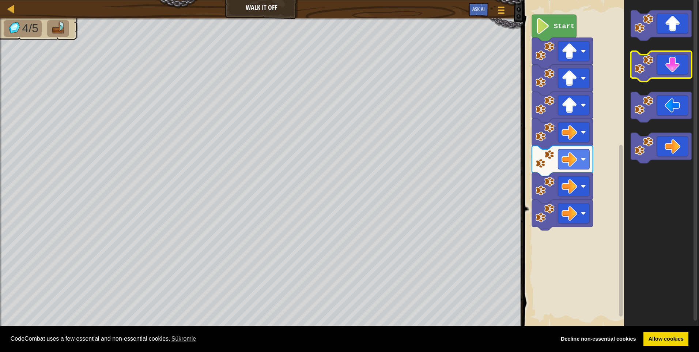
click at [662, 69] on icon "Pracovisko Bloskly" at bounding box center [660, 66] width 61 height 30
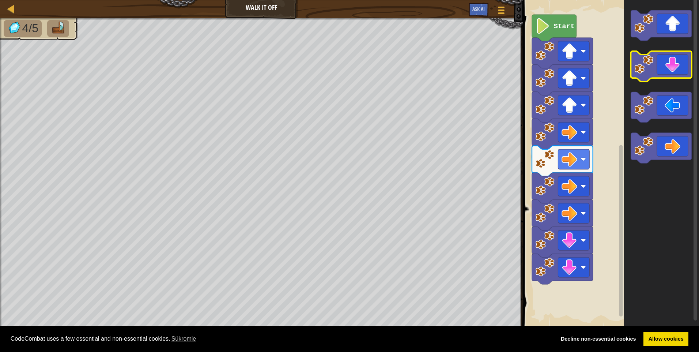
click at [662, 72] on icon "Pracovisko Bloskly" at bounding box center [660, 66] width 61 height 30
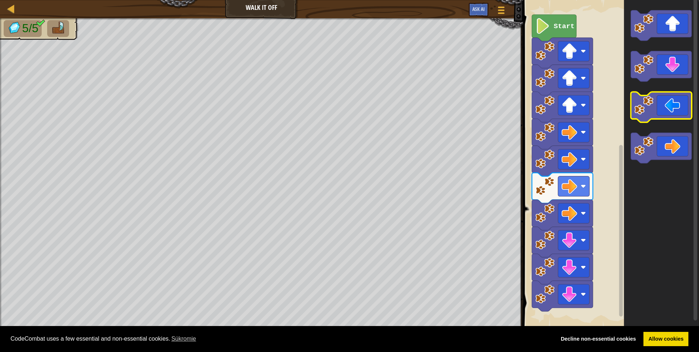
click at [667, 107] on icon "Pracovisko Bloskly" at bounding box center [660, 107] width 61 height 30
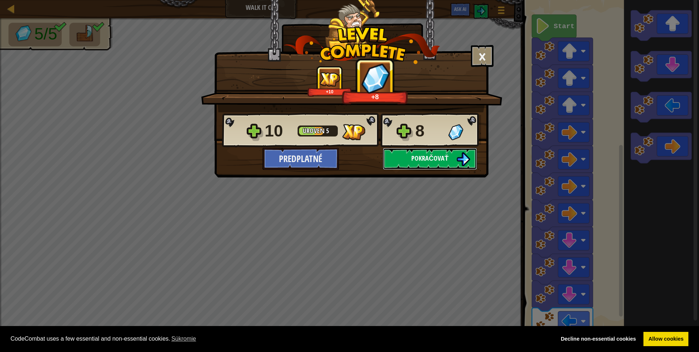
click at [462, 154] on img at bounding box center [463, 159] width 14 height 14
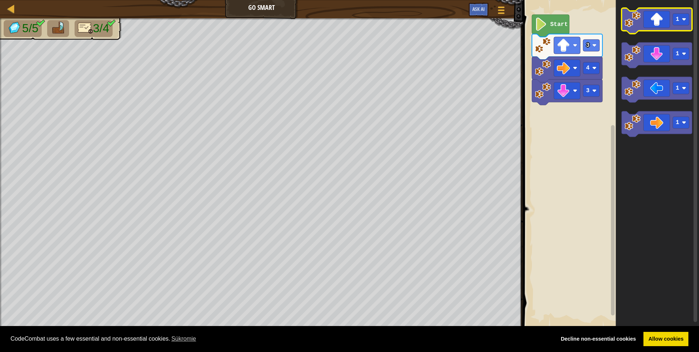
click at [654, 25] on icon "Pracovisko Bloskly" at bounding box center [656, 21] width 71 height 26
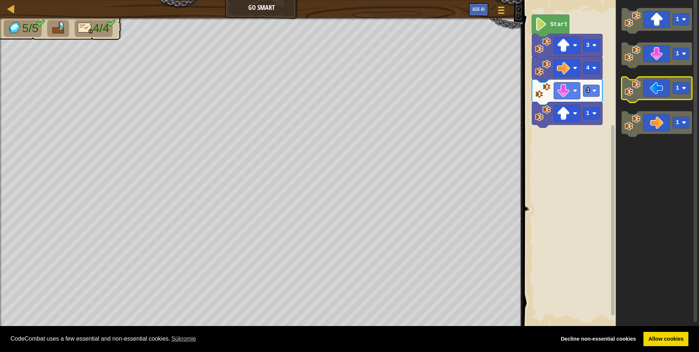
click at [666, 88] on icon "Pracovisko Bloskly" at bounding box center [656, 90] width 71 height 26
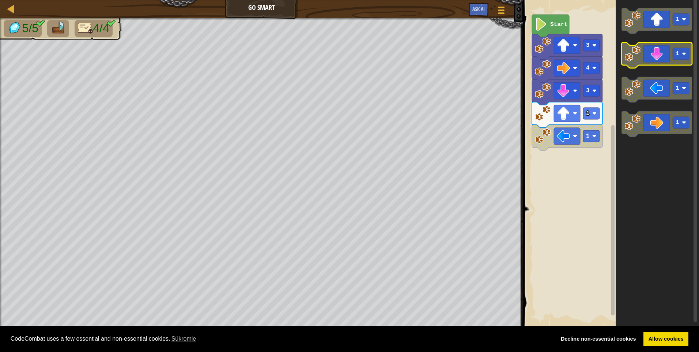
click at [657, 61] on icon "Pracovisko Bloskly" at bounding box center [656, 55] width 71 height 26
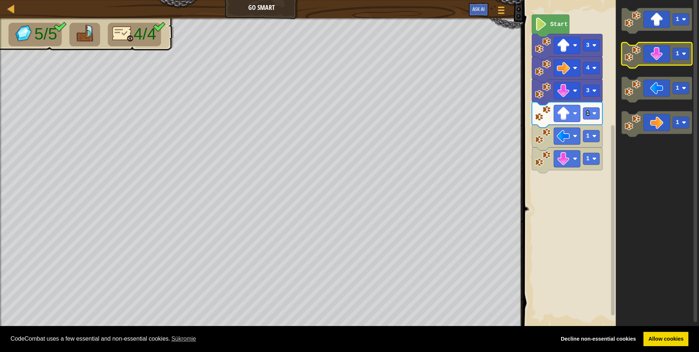
click at [657, 61] on icon "Pracovisko Bloskly" at bounding box center [656, 55] width 71 height 26
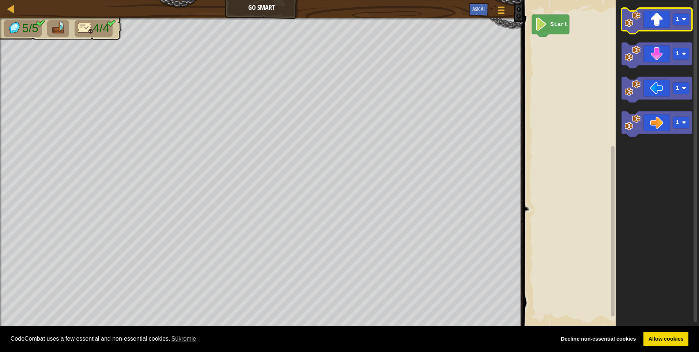
click at [665, 19] on icon "Pracovisko Bloskly" at bounding box center [656, 21] width 71 height 26
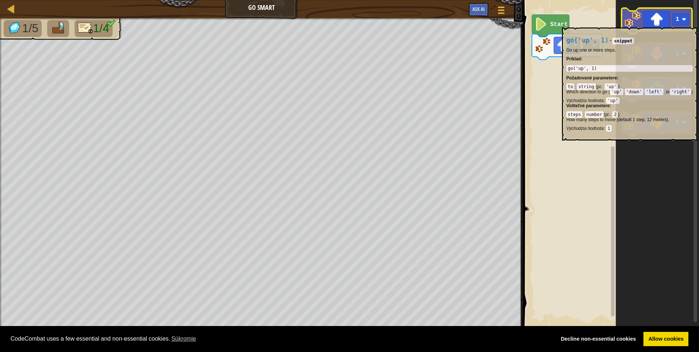
click at [665, 24] on icon "Pracovisko Bloskly" at bounding box center [656, 21] width 71 height 26
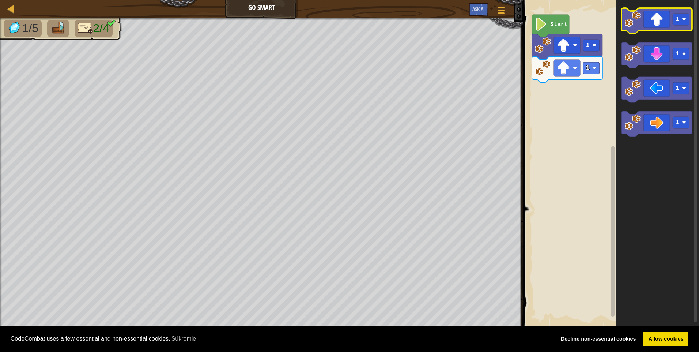
click at [665, 24] on icon "Pracovisko Bloskly" at bounding box center [656, 21] width 71 height 26
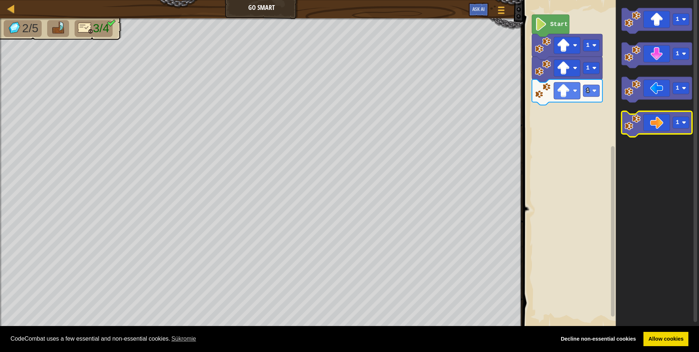
click at [662, 127] on icon "Pracovisko Bloskly" at bounding box center [656, 124] width 71 height 26
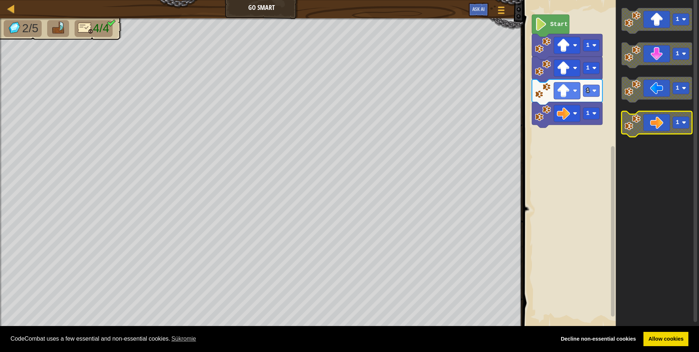
click at [661, 127] on icon "Pracovisko Bloskly" at bounding box center [656, 124] width 71 height 26
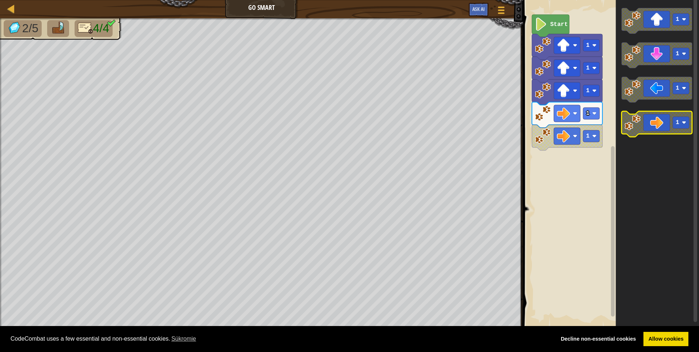
click at [661, 127] on icon "Pracovisko Bloskly" at bounding box center [656, 124] width 71 height 26
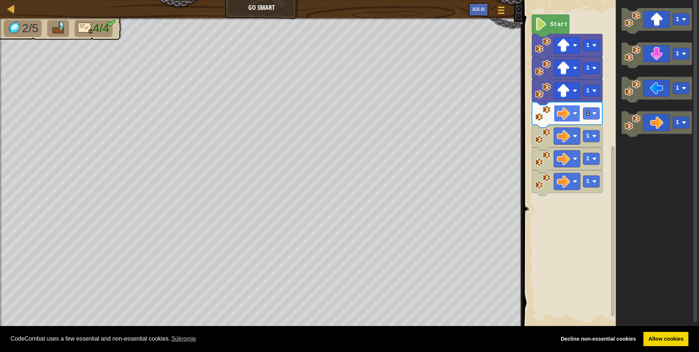
click at [565, 118] on image "Pracovisko Bloskly" at bounding box center [563, 113] width 13 height 13
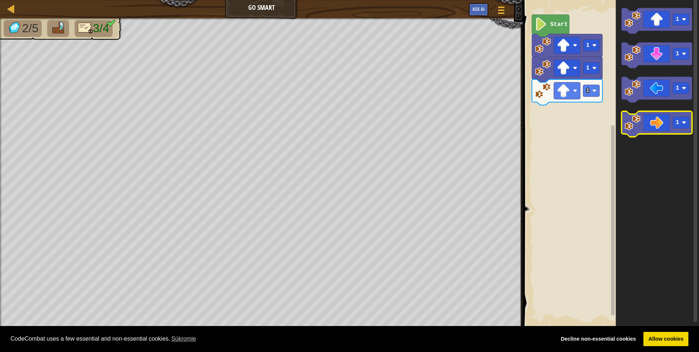
click at [661, 129] on icon "Pracovisko Bloskly" at bounding box center [656, 124] width 71 height 26
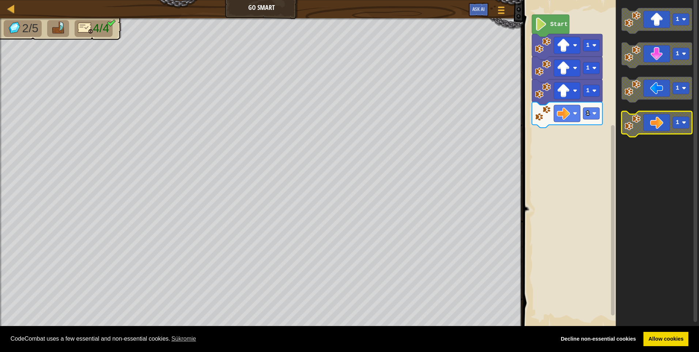
click at [661, 129] on icon "Pracovisko Bloskly" at bounding box center [656, 124] width 71 height 26
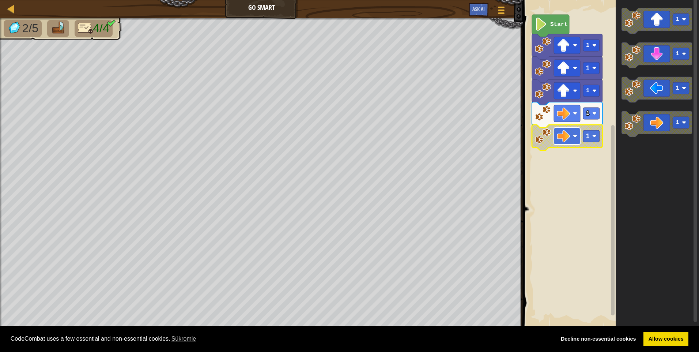
click at [565, 141] on image "Pracovisko Bloskly" at bounding box center [563, 135] width 13 height 13
click at [592, 139] on rect "Pracovisko Bloskly" at bounding box center [591, 136] width 16 height 12
click at [562, 140] on image "Pracovisko Bloskly" at bounding box center [563, 135] width 13 height 13
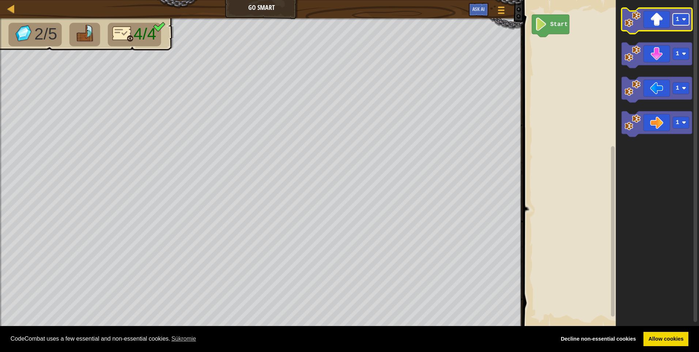
click at [678, 20] on text "1" at bounding box center [677, 19] width 4 height 7
click at [668, 17] on icon "Pracovisko Bloskly" at bounding box center [656, 21] width 71 height 26
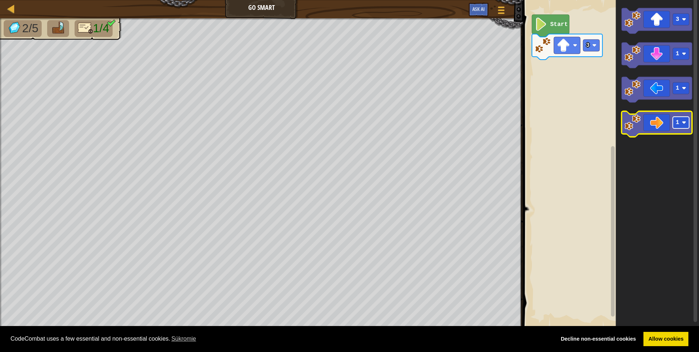
click at [685, 122] on image "Pracovisko Bloskly" at bounding box center [683, 122] width 4 height 4
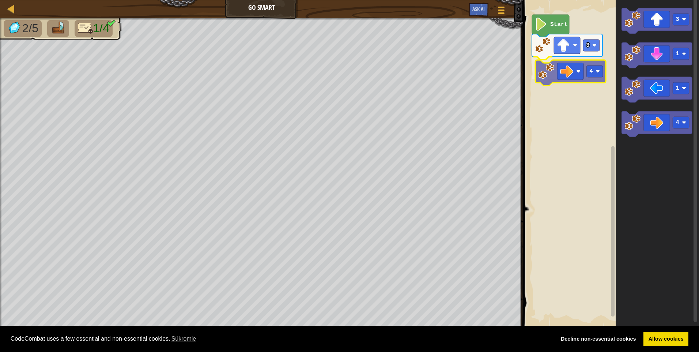
click at [569, 66] on div "Start 3 4 3 1 1 4 4" at bounding box center [610, 163] width 178 height 335
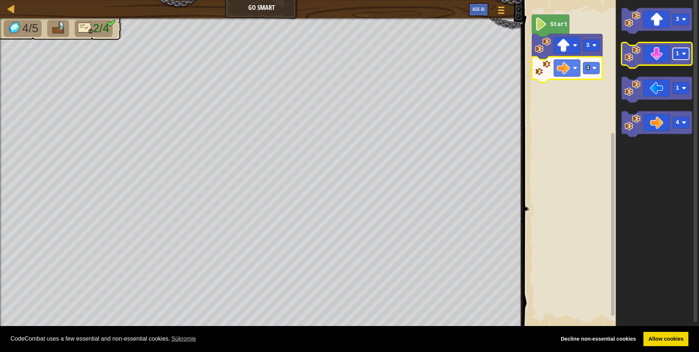
click at [685, 57] on rect "Pracovisko Bloskly" at bounding box center [680, 54] width 16 height 12
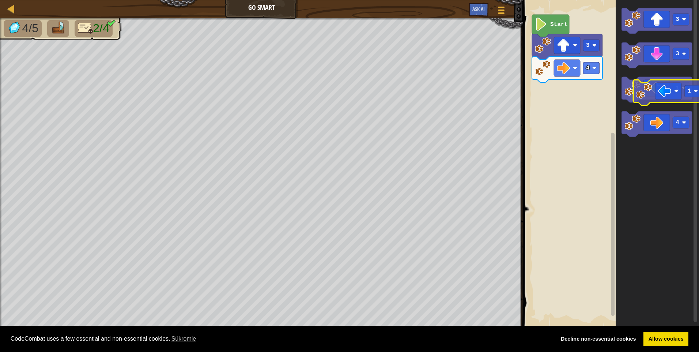
click at [670, 85] on icon "Pracovisko Bloskly" at bounding box center [656, 90] width 71 height 26
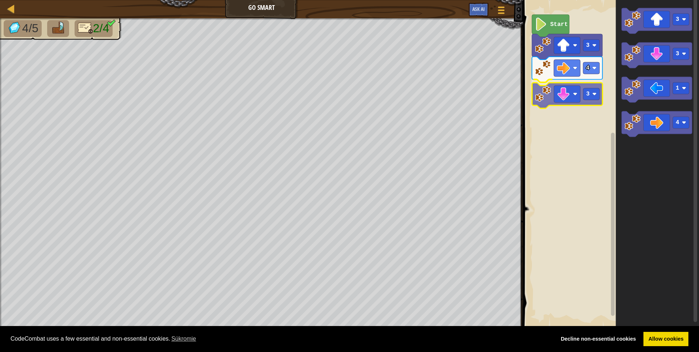
click at [566, 98] on div "Start 3 4 3 3 3 1 4 3" at bounding box center [610, 163] width 178 height 335
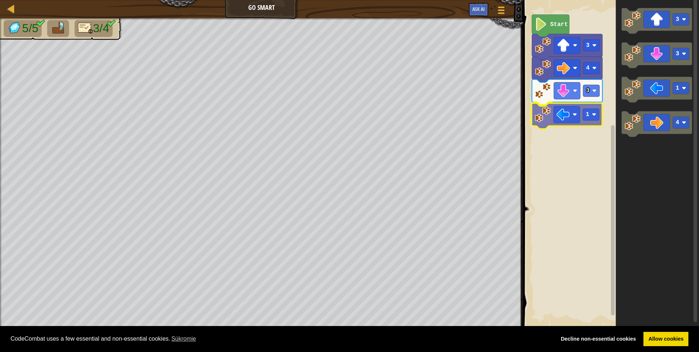
click at [576, 113] on div "Start 3 4 3 1 3 3 1 4 1" at bounding box center [610, 163] width 178 height 335
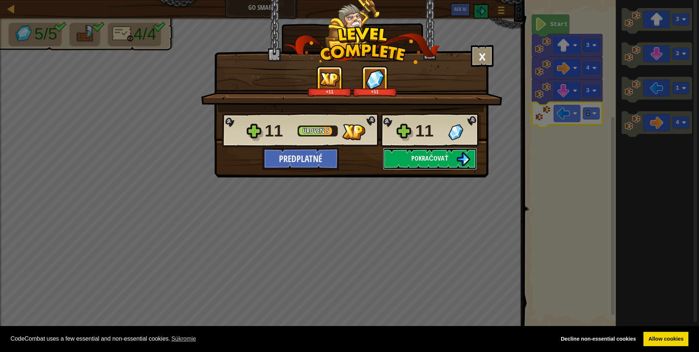
click at [432, 158] on span "Pokračovať" at bounding box center [429, 157] width 37 height 9
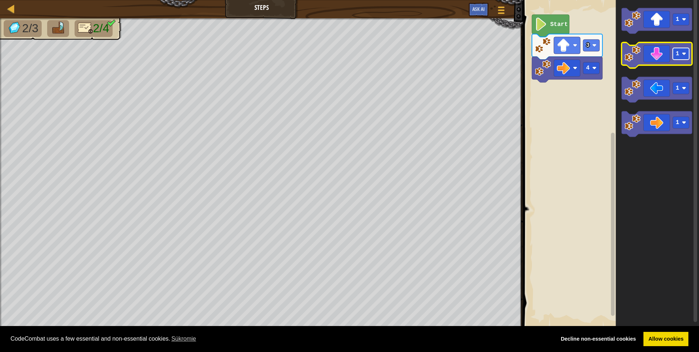
click at [680, 56] on rect "Pracovisko Bloskly" at bounding box center [680, 54] width 16 height 12
click at [641, 87] on g "1 3 1 1" at bounding box center [656, 72] width 71 height 129
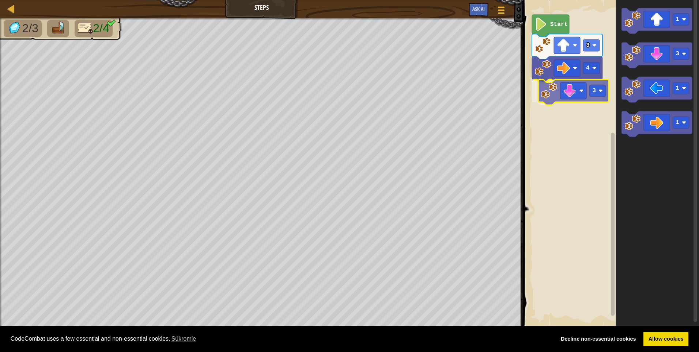
click at [562, 96] on div "4 3 3 Start 1 3 1 1 3" at bounding box center [610, 163] width 178 height 335
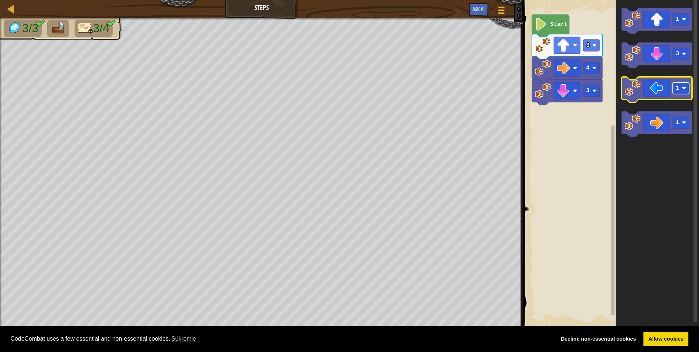
click at [684, 92] on rect "Pracovisko Bloskly" at bounding box center [680, 88] width 16 height 12
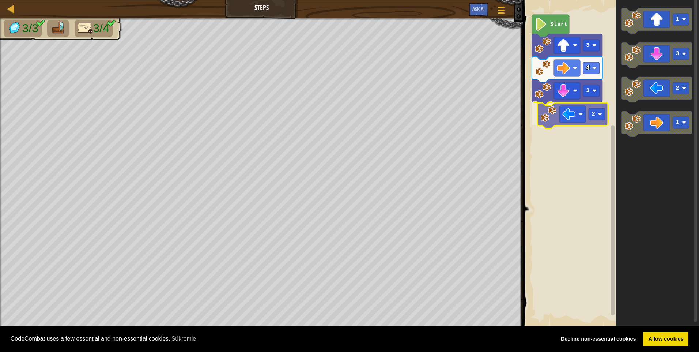
click at [579, 115] on div "4 3 2 3 Start 1 3 2 1 2" at bounding box center [610, 163] width 178 height 335
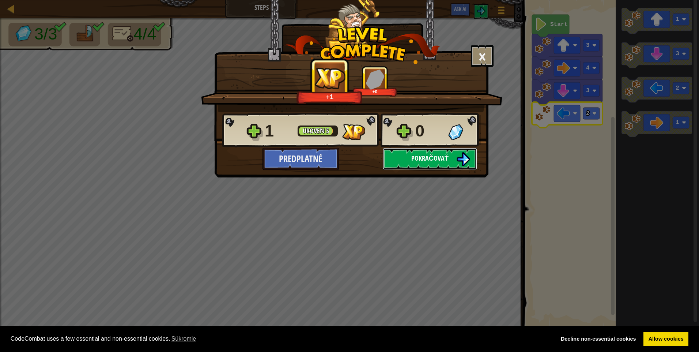
click at [454, 159] on button "Pokračovať" at bounding box center [430, 159] width 94 height 22
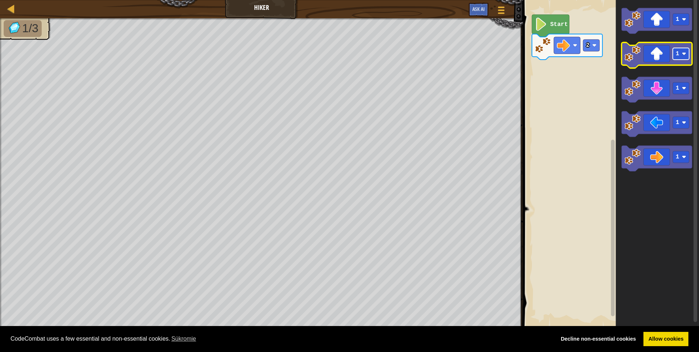
click at [684, 57] on g "1" at bounding box center [680, 54] width 16 height 12
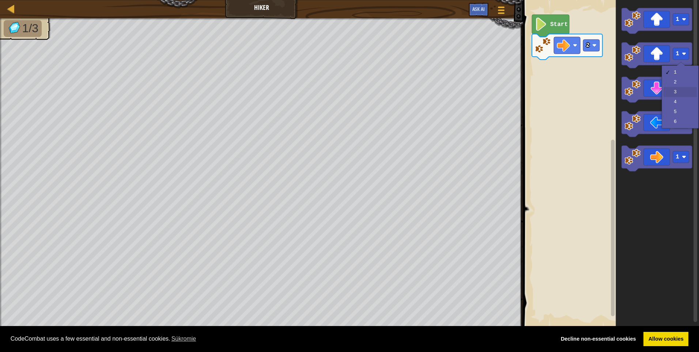
drag, startPoint x: 683, startPoint y: 90, endPoint x: 681, endPoint y: 94, distance: 3.8
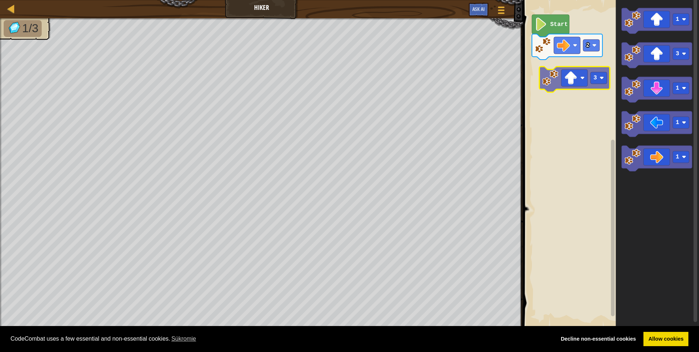
click at [581, 73] on div "2 Start 1 3 1 1 1 3" at bounding box center [610, 163] width 178 height 335
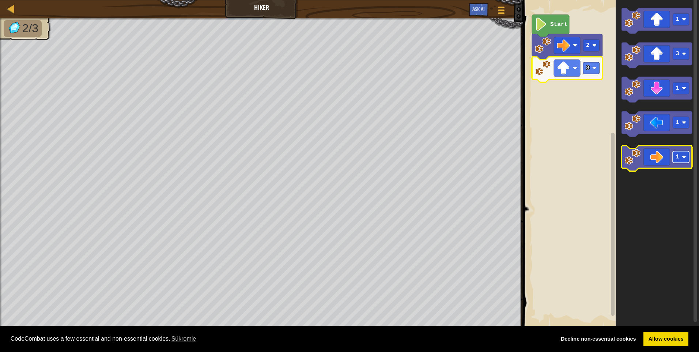
click at [682, 161] on rect "Pracovisko Bloskly" at bounding box center [680, 157] width 16 height 12
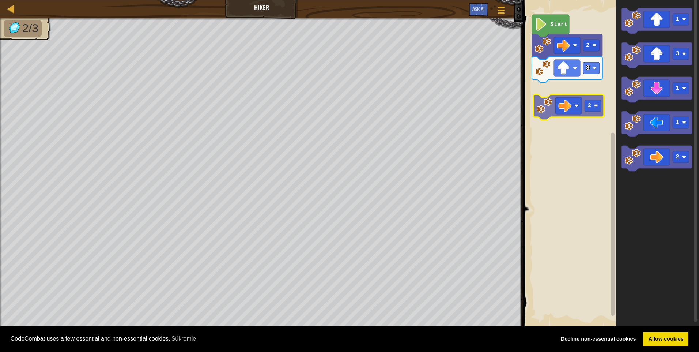
click at [574, 108] on div "2 3 Start 1 3 1 1 2 2" at bounding box center [610, 163] width 178 height 335
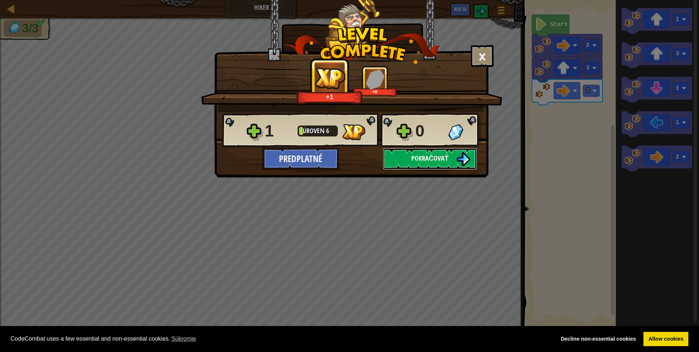
click at [419, 155] on span "Pokračovať" at bounding box center [429, 157] width 37 height 9
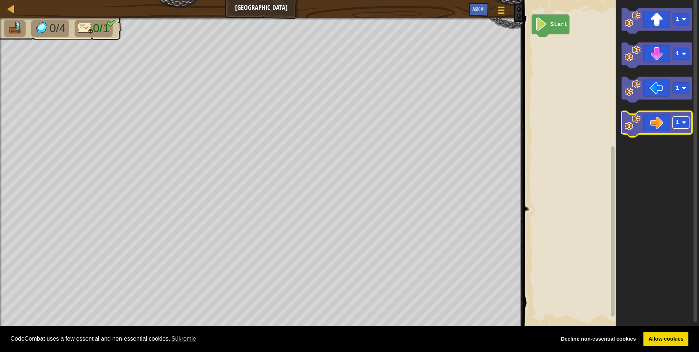
click at [684, 122] on image "Pracovisko Bloskly" at bounding box center [683, 122] width 4 height 4
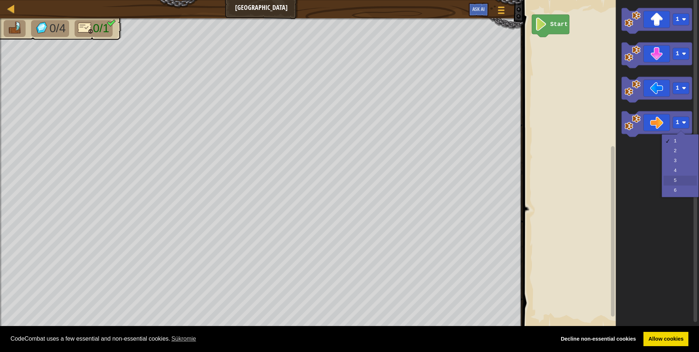
drag, startPoint x: 676, startPoint y: 180, endPoint x: 669, endPoint y: 158, distance: 23.3
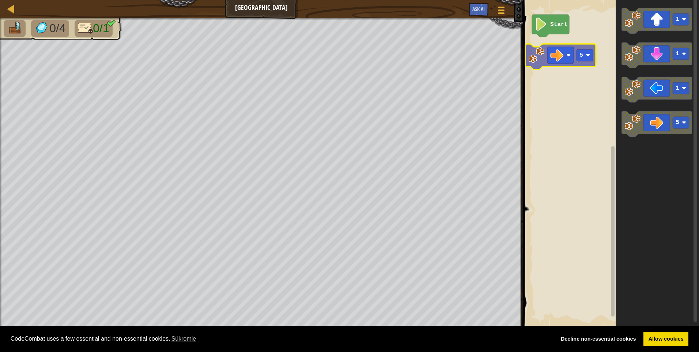
click at [562, 52] on div "Start 1 1 1 5 5" at bounding box center [610, 163] width 178 height 335
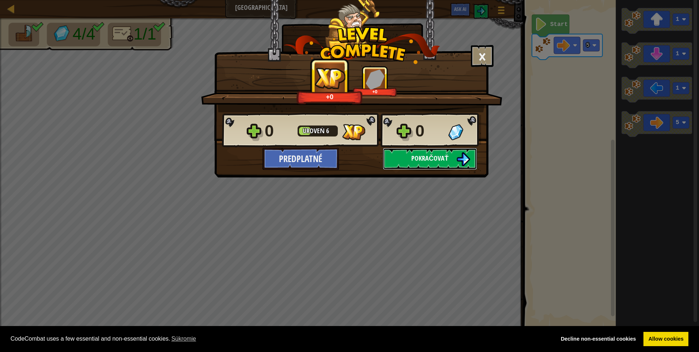
click at [448, 162] on span "Pokračovať" at bounding box center [429, 157] width 37 height 9
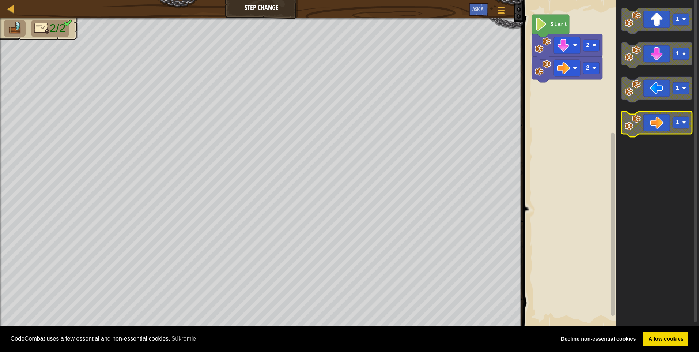
click at [686, 127] on rect "Pracovisko Bloskly" at bounding box center [680, 123] width 16 height 12
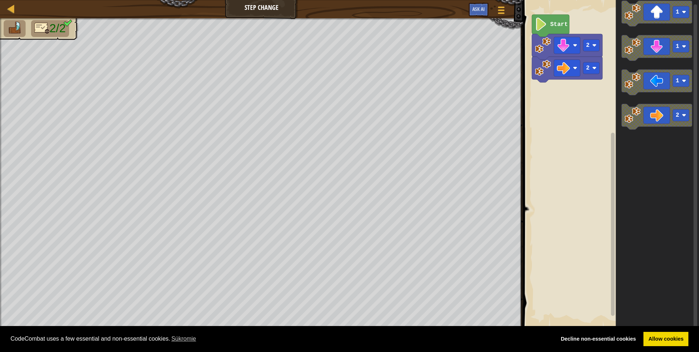
click at [599, 110] on div "2 2 Start 1 1 1 2" at bounding box center [610, 163] width 178 height 335
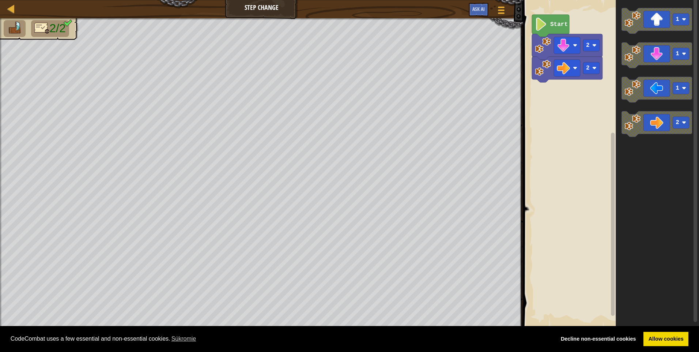
click at [628, 132] on icon "Pracovisko Bloskly" at bounding box center [656, 124] width 71 height 26
click at [585, 147] on div "2 2 2 Start 1 1 1 2" at bounding box center [610, 163] width 178 height 335
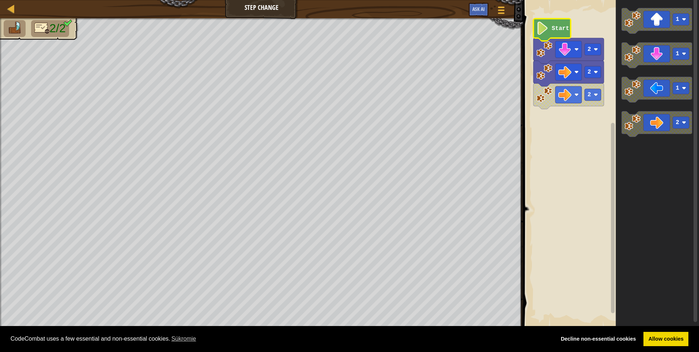
click at [549, 31] on icon "Pracovisko Bloskly" at bounding box center [551, 30] width 37 height 22
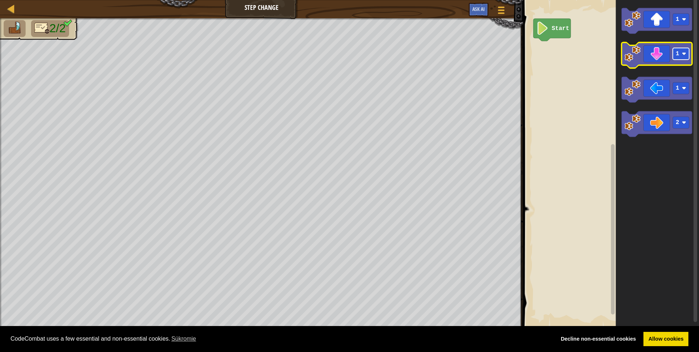
click at [684, 54] on image "Pracovisko Bloskly" at bounding box center [683, 54] width 4 height 4
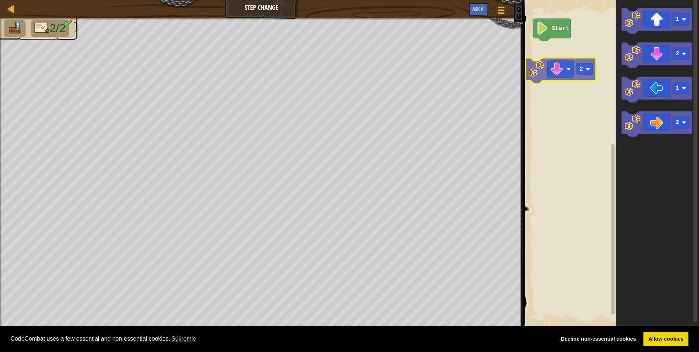
click at [562, 62] on div "Start 1 2 1 2 2" at bounding box center [610, 163] width 178 height 335
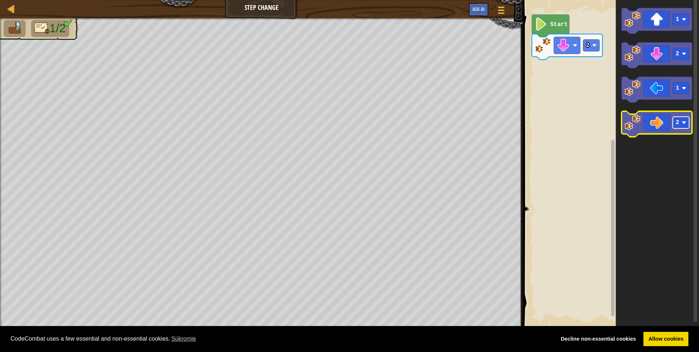
click at [686, 123] on image "Pracovisko Bloskly" at bounding box center [683, 122] width 4 height 4
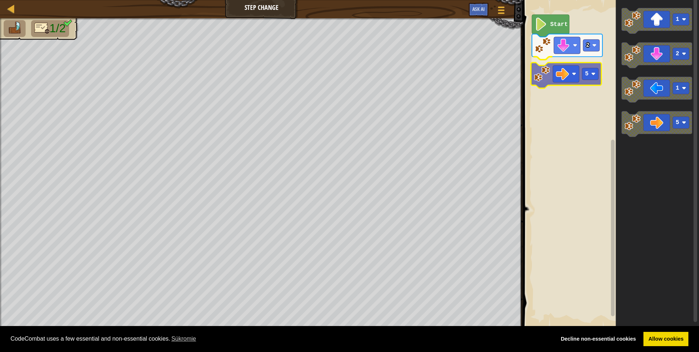
click at [565, 77] on div "2 5 Start 1 2 1 5 5" at bounding box center [610, 163] width 178 height 335
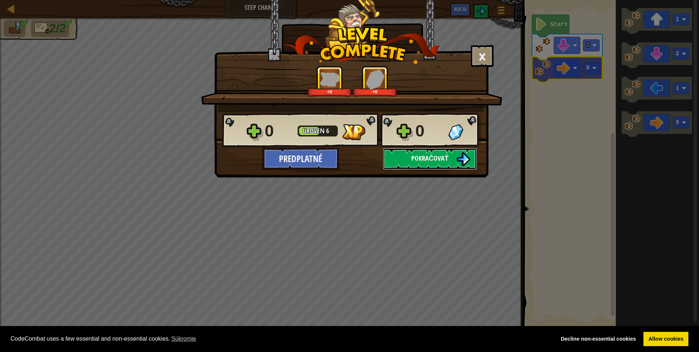
click at [433, 161] on span "Pokračovať" at bounding box center [429, 157] width 37 height 9
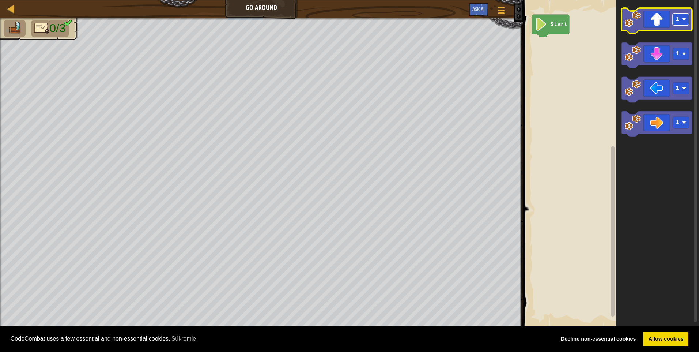
click at [687, 23] on rect "Pracovisko Bloskly" at bounding box center [680, 20] width 16 height 12
click at [653, 28] on icon "Pracovisko Bloskly" at bounding box center [656, 21] width 71 height 26
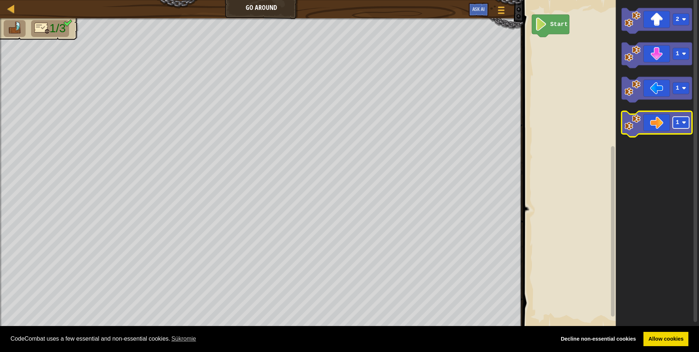
click at [685, 125] on rect "Pracovisko Bloskly" at bounding box center [680, 123] width 16 height 12
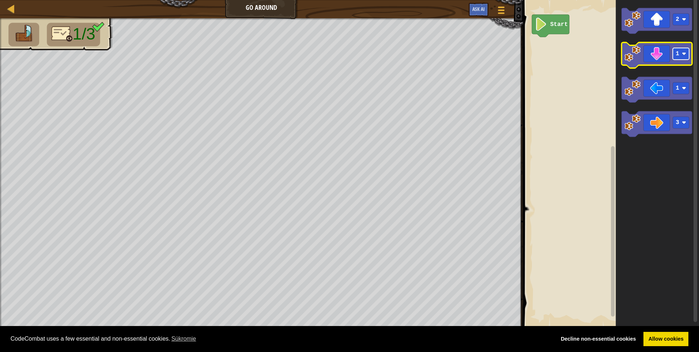
click at [684, 54] on image "Pracovisko Bloskly" at bounding box center [683, 54] width 4 height 4
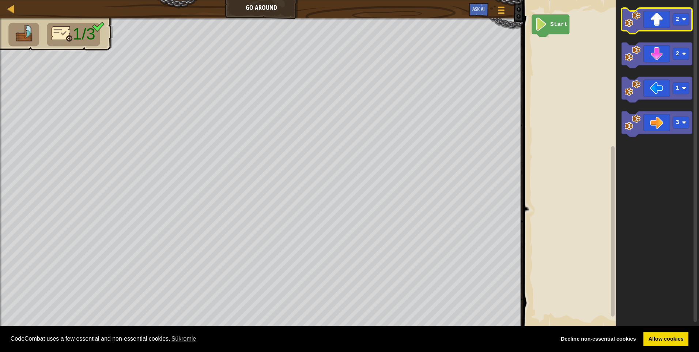
click at [672, 29] on icon "Pracovisko Bloskly" at bounding box center [656, 21] width 71 height 26
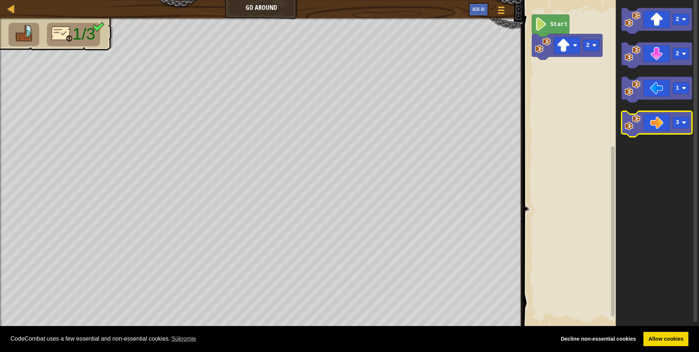
click at [665, 122] on icon "Pracovisko Bloskly" at bounding box center [656, 124] width 71 height 26
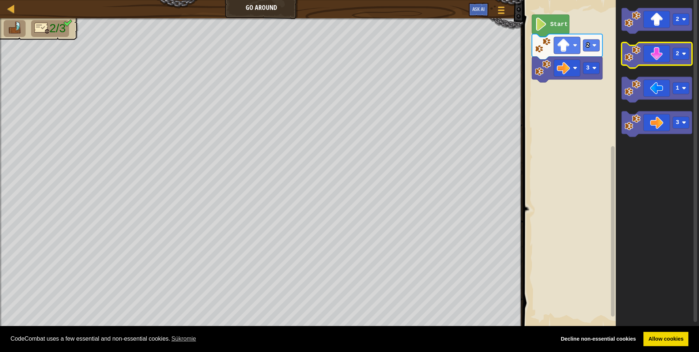
click at [660, 58] on icon "Pracovisko Bloskly" at bounding box center [656, 55] width 71 height 26
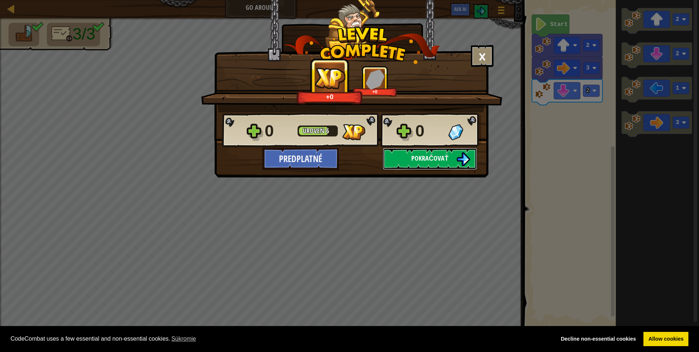
click at [448, 159] on button "Pokračovať" at bounding box center [430, 159] width 94 height 22
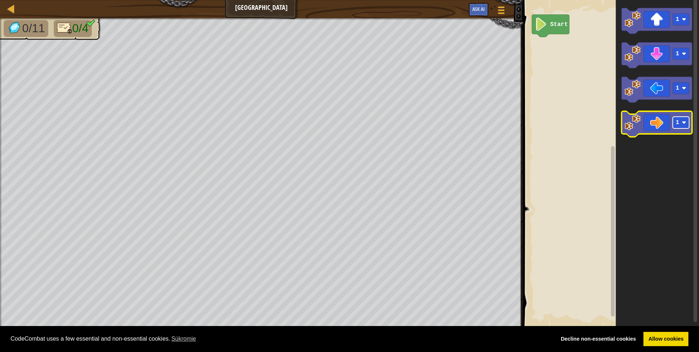
click at [681, 122] on image "Pracovisko Bloskly" at bounding box center [683, 122] width 4 height 4
click at [656, 123] on icon "Pracovisko Bloskly" at bounding box center [656, 124] width 71 height 26
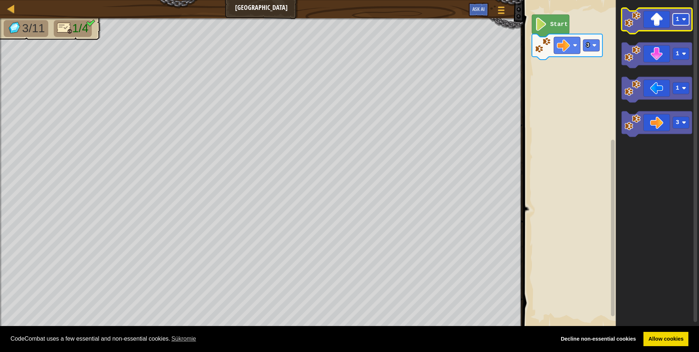
click at [681, 22] on rect "Pracovisko Bloskly" at bounding box center [680, 20] width 16 height 12
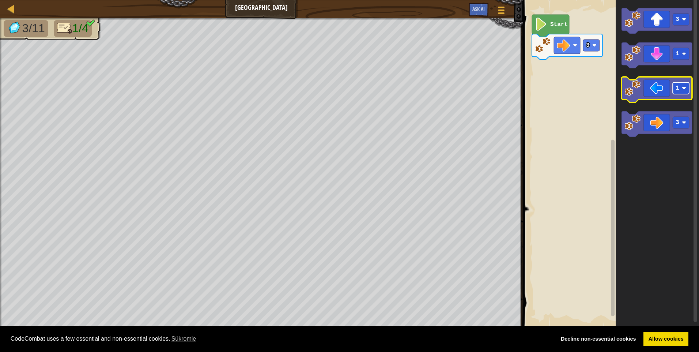
click at [684, 91] on rect "Pracovisko Bloskly" at bounding box center [680, 88] width 16 height 12
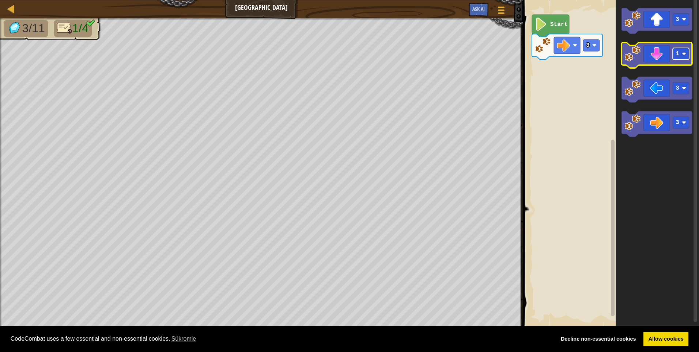
click at [684, 52] on image "Pracovisko Bloskly" at bounding box center [683, 54] width 4 height 4
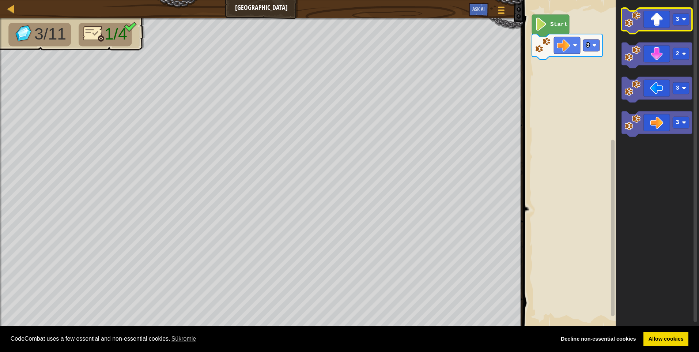
click at [663, 24] on icon "Pracovisko Bloskly" at bounding box center [656, 21] width 71 height 26
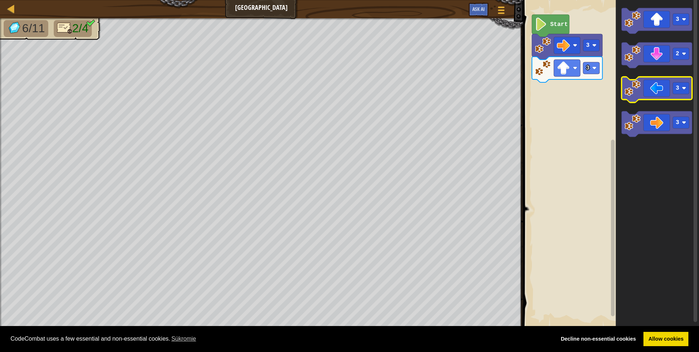
click at [661, 89] on icon "Pracovisko Bloskly" at bounding box center [656, 90] width 71 height 26
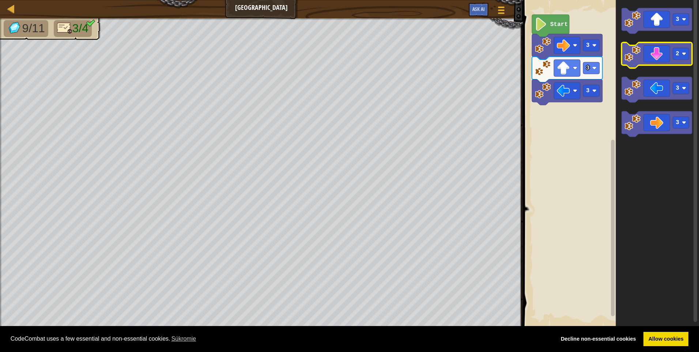
click at [662, 62] on icon "Pracovisko Bloskly" at bounding box center [656, 55] width 71 height 26
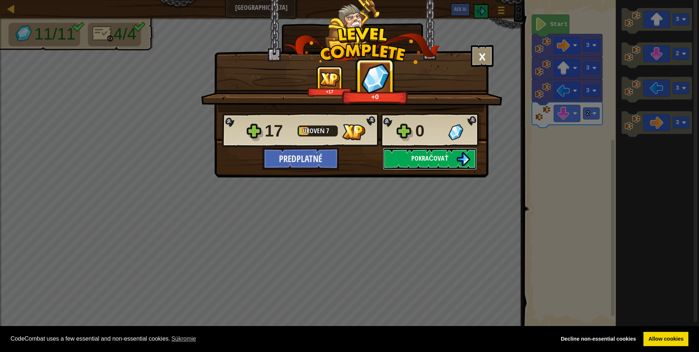
click at [454, 159] on button "Pokračovať" at bounding box center [430, 159] width 94 height 22
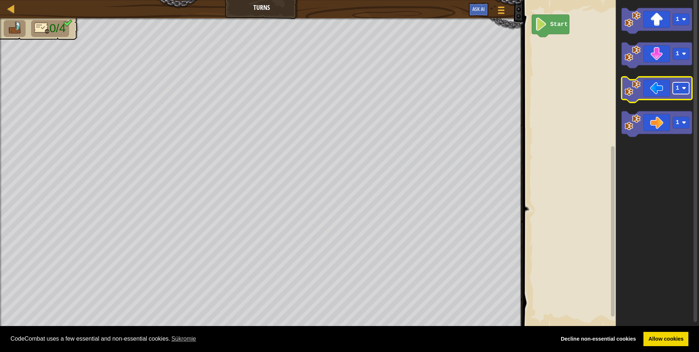
click at [682, 88] on image "Pracovisko Bloskly" at bounding box center [683, 88] width 4 height 4
click at [659, 87] on icon "Pracovisko Bloskly" at bounding box center [656, 90] width 71 height 26
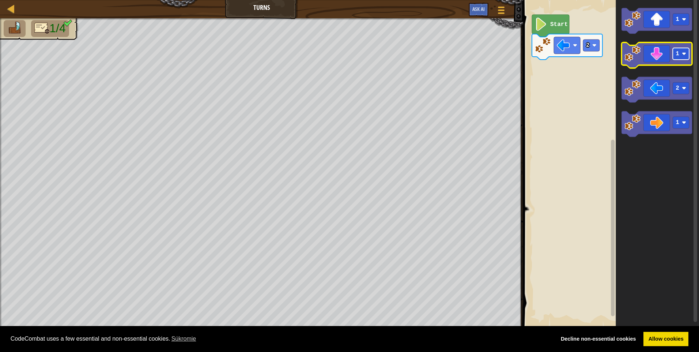
click at [686, 55] on rect "Pracovisko Bloskly" at bounding box center [680, 54] width 16 height 12
click at [662, 60] on icon "Pracovisko Bloskly" at bounding box center [656, 55] width 71 height 26
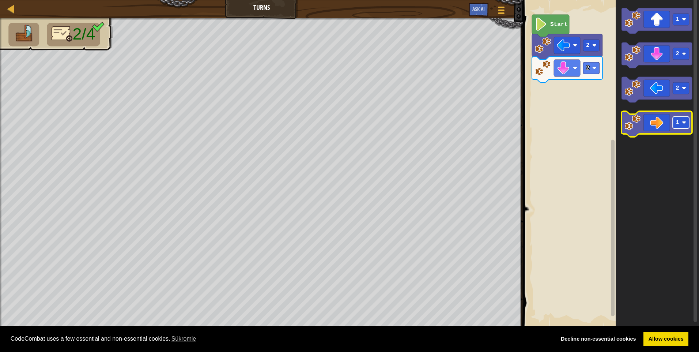
click at [685, 121] on image "Pracovisko Bloskly" at bounding box center [683, 122] width 4 height 4
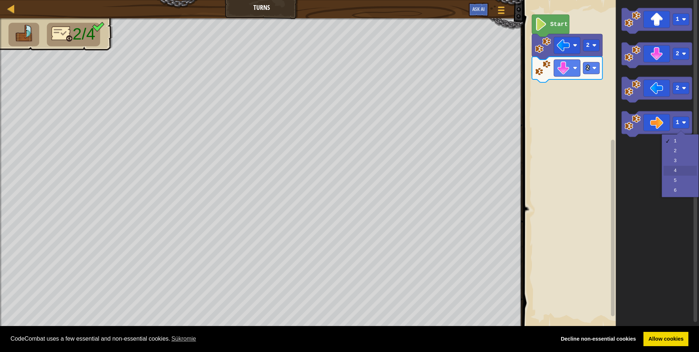
drag, startPoint x: 677, startPoint y: 168, endPoint x: 658, endPoint y: 121, distance: 51.2
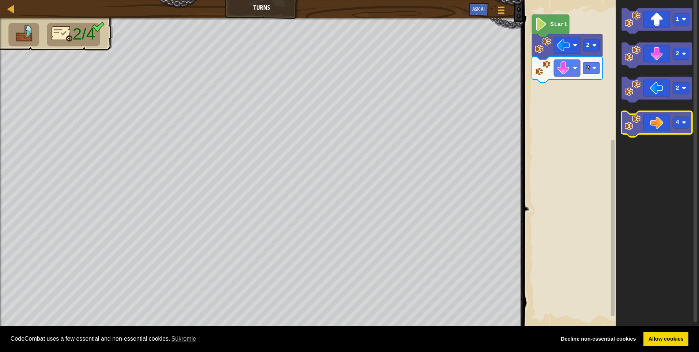
click at [649, 126] on icon "Pracovisko Bloskly" at bounding box center [656, 124] width 71 height 26
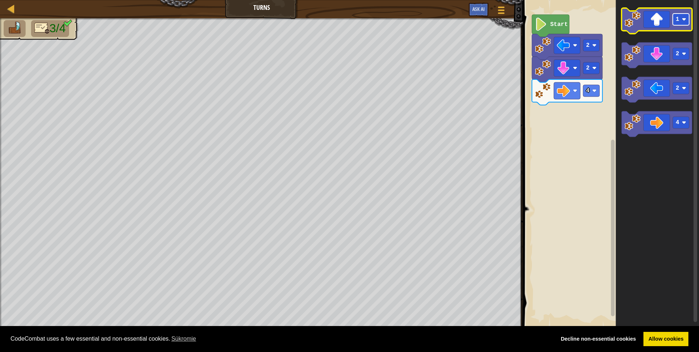
click at [684, 19] on g "1" at bounding box center [680, 20] width 16 height 12
click at [665, 23] on icon "Pracovisko Bloskly" at bounding box center [656, 21] width 71 height 26
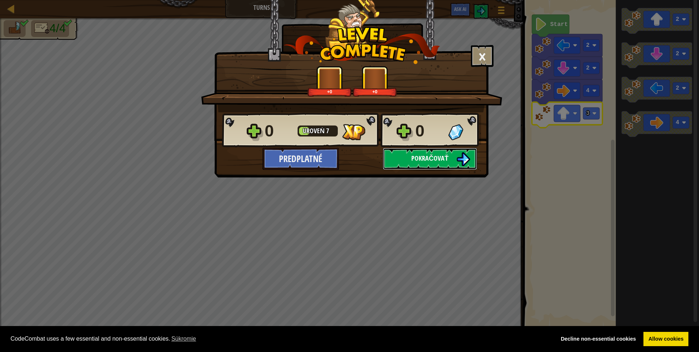
click at [440, 168] on button "Pokračovať" at bounding box center [430, 159] width 94 height 22
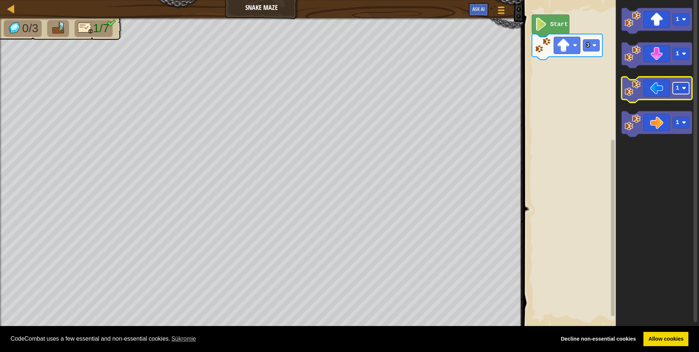
click at [684, 88] on image "Pracovisko Bloskly" at bounding box center [683, 88] width 4 height 4
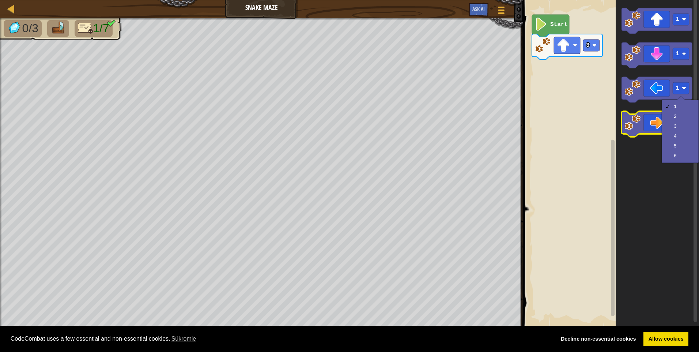
click at [647, 130] on icon "Pracovisko Bloskly" at bounding box center [656, 124] width 71 height 26
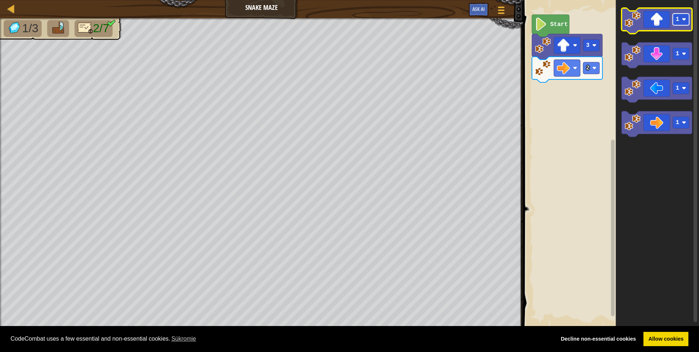
click at [682, 22] on image "Pracovisko Bloskly" at bounding box center [683, 19] width 4 height 4
click at [658, 23] on icon "Pracovisko Bloskly" at bounding box center [656, 21] width 71 height 26
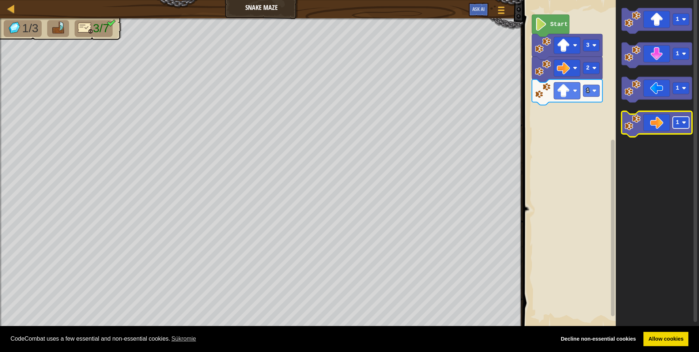
click at [683, 122] on image "Pracovisko Bloskly" at bounding box center [683, 122] width 4 height 4
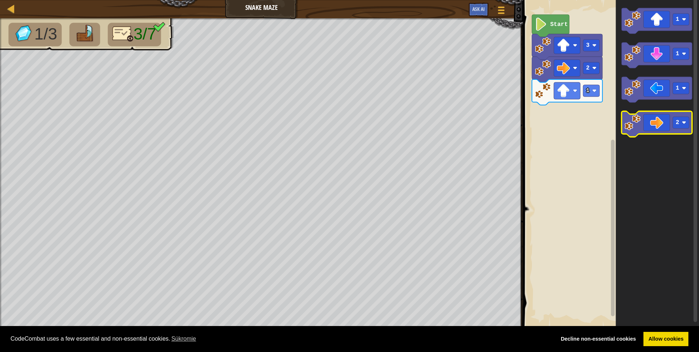
click at [667, 124] on icon "Pracovisko Bloskly" at bounding box center [656, 124] width 71 height 26
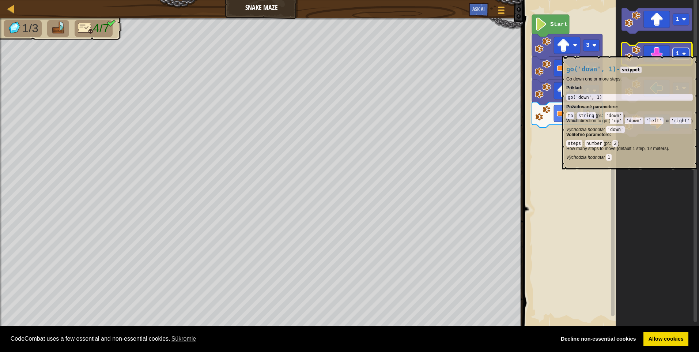
click at [686, 53] on rect "Pracovisko Bloskly" at bounding box center [680, 54] width 16 height 12
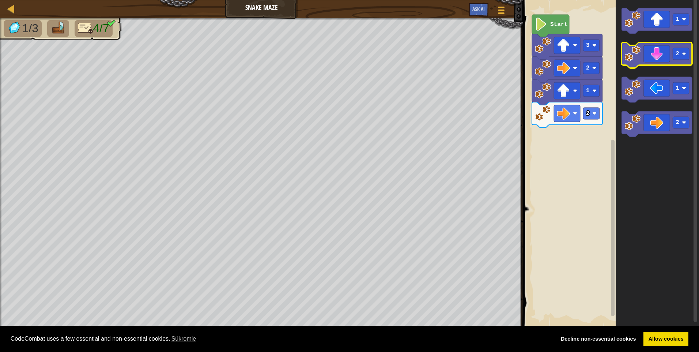
click at [659, 60] on icon "Pracovisko Bloskly" at bounding box center [656, 55] width 71 height 26
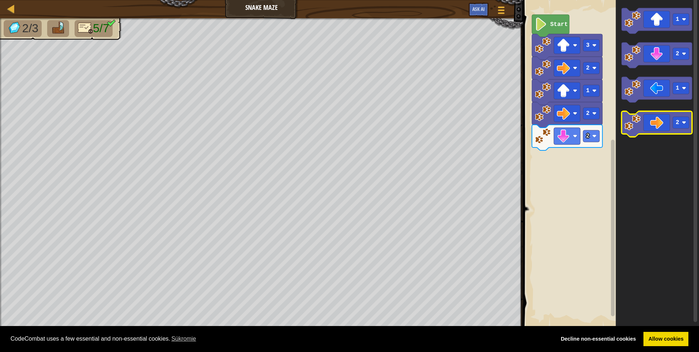
click at [649, 129] on icon "Pracovisko Bloskly" at bounding box center [656, 124] width 71 height 26
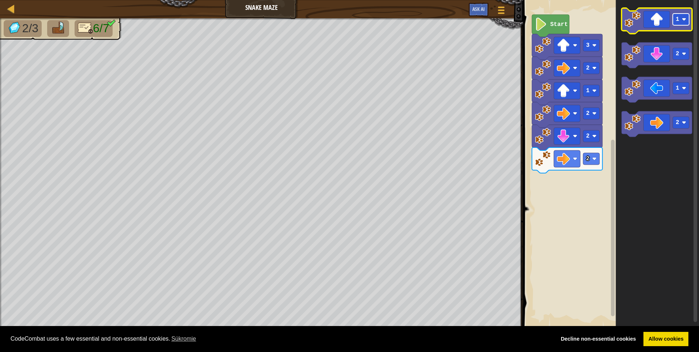
click at [686, 24] on rect "Pracovisko Bloskly" at bounding box center [680, 20] width 16 height 12
click at [661, 29] on icon "Pracovisko Bloskly" at bounding box center [656, 21] width 71 height 26
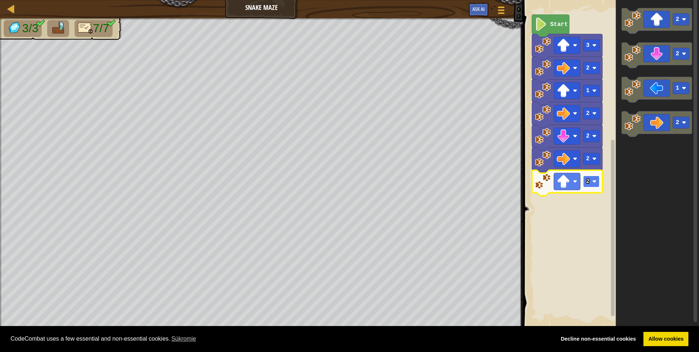
click at [595, 182] on image "Pracovisko Bloskly" at bounding box center [594, 181] width 4 height 4
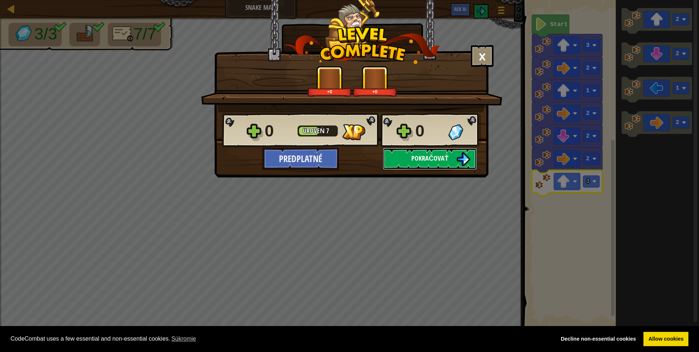
click at [438, 159] on span "Pokračovať" at bounding box center [429, 157] width 37 height 9
